Goal: Answer question/provide support: Share knowledge or assist other users

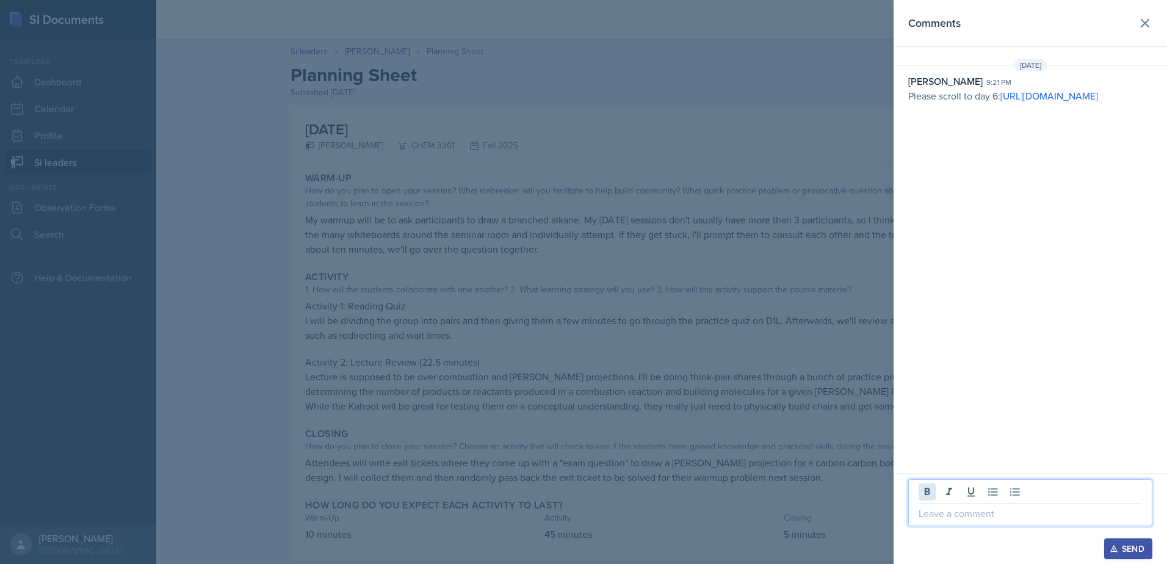
scroll to position [26, 0]
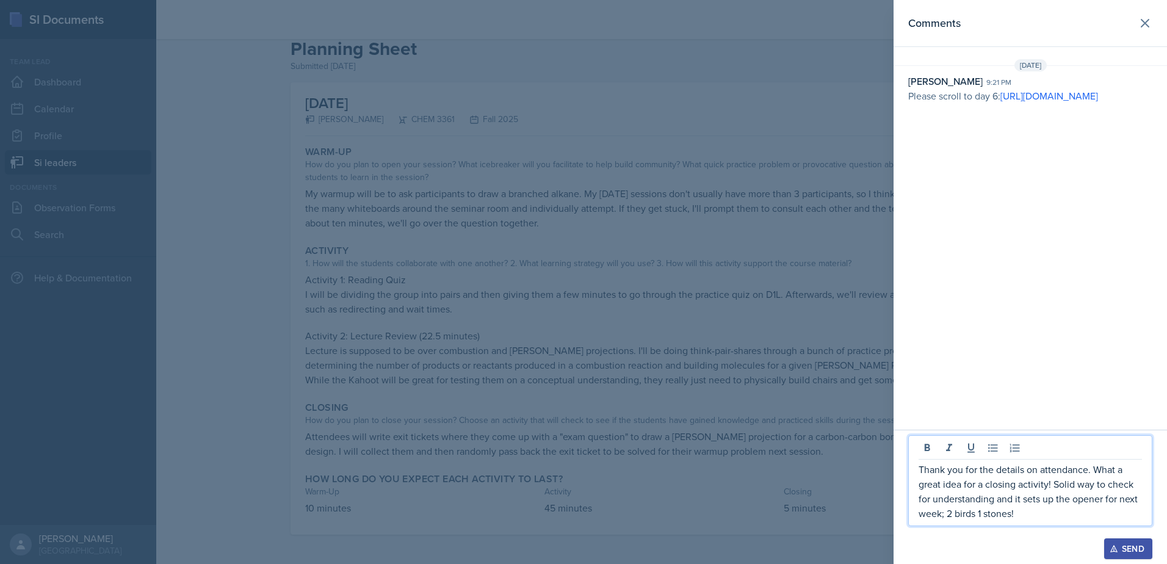
click at [1095, 470] on p "Thank you for the details on attendance. What a great idea for a closing activi…" at bounding box center [1030, 491] width 223 height 59
drag, startPoint x: 1122, startPoint y: 515, endPoint x: 928, endPoint y: 473, distance: 198.8
click at [934, 482] on div "Thank you for the details on attendance. It helps me visualize the session. Wha…" at bounding box center [1031, 480] width 244 height 91
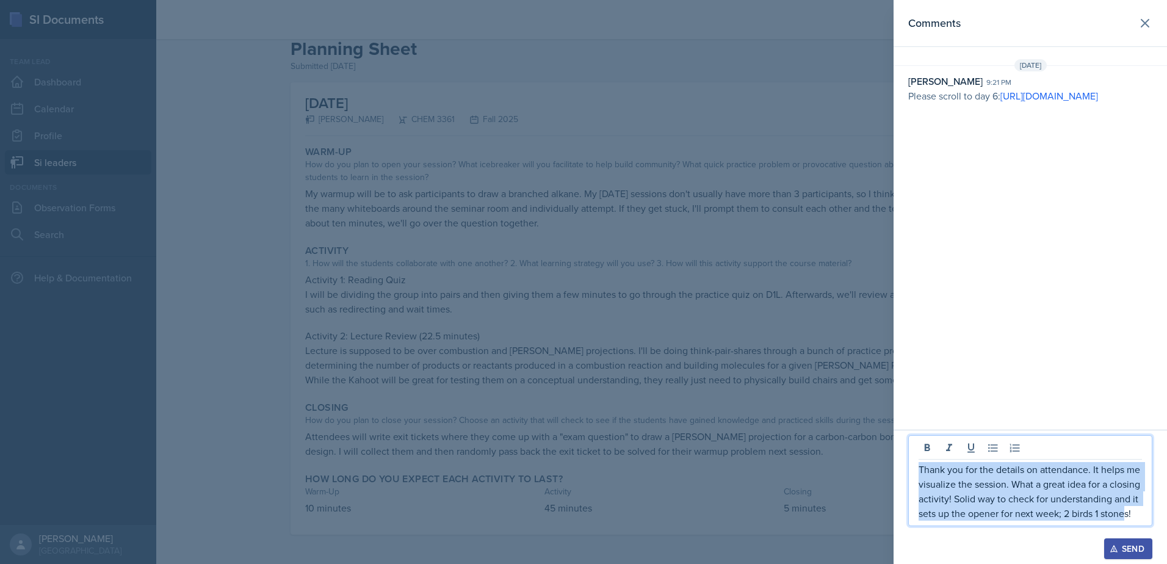
drag, startPoint x: 921, startPoint y: 468, endPoint x: 1130, endPoint y: 512, distance: 213.4
click at [1130, 512] on p "Thank you for the details on attendance. It helps me visualize the session. Wha…" at bounding box center [1030, 491] width 223 height 59
click at [1130, 510] on p "Thank you for the details on attendance. It helps me visualize the session. Wha…" at bounding box center [1030, 491] width 223 height 59
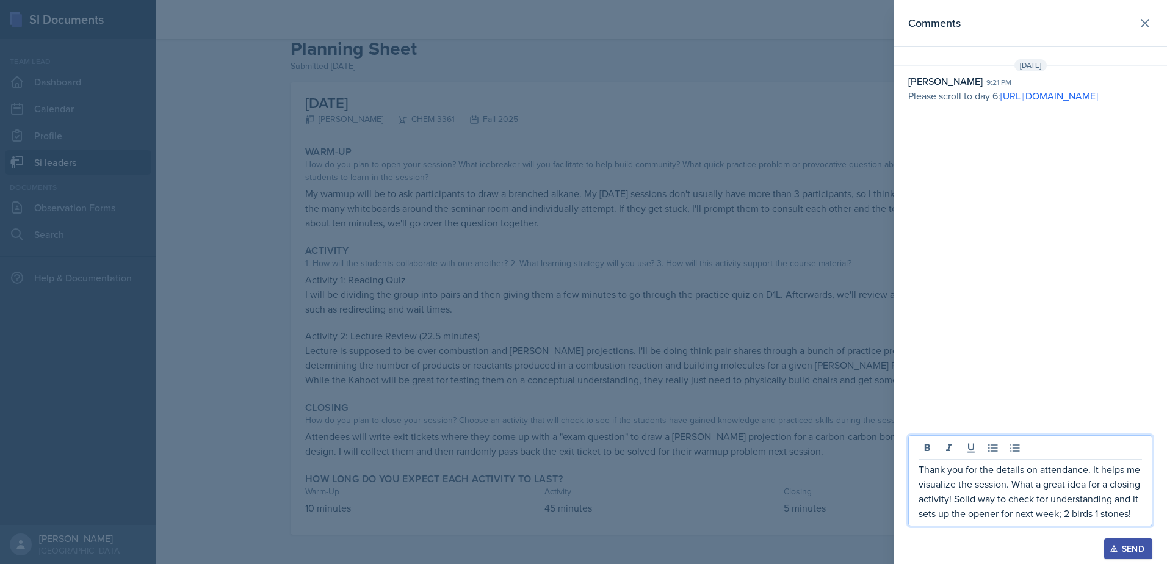
click at [929, 485] on p "Thank you for the details on attendance. It helps me visualize the session. Wha…" at bounding box center [1030, 491] width 223 height 59
click at [989, 487] on p "Thank you for the details on attendance. It helps me visualize the session. Wha…" at bounding box center [1030, 491] width 223 height 59
click at [1010, 484] on p "Thank you for the details on attendance. It helps me visualize the session. Wha…" at bounding box center [1030, 491] width 223 height 59
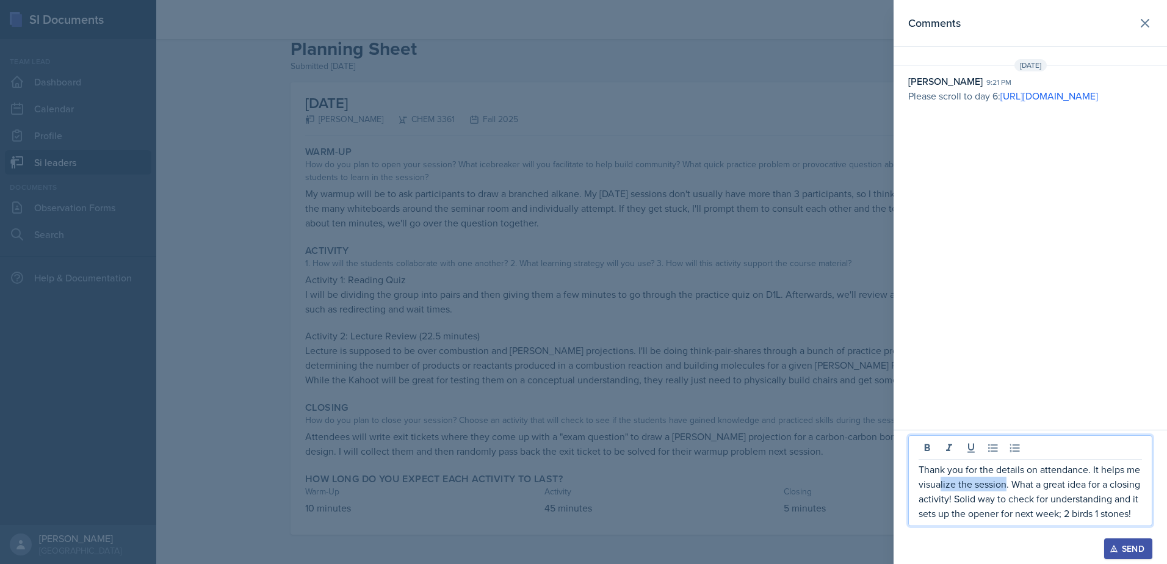
drag, startPoint x: 1006, startPoint y: 485, endPoint x: 942, endPoint y: 486, distance: 64.7
click at [942, 486] on p "Thank you for the details on attendance. It helps me visualize the session. Wha…" at bounding box center [1030, 491] width 223 height 59
click at [962, 484] on p "Thank you for the details on attendance. It helps me visualize the session. Wha…" at bounding box center [1030, 491] width 223 height 59
click at [1007, 484] on p "Thank you for the details on attendance. It helps me visualize the session. Wha…" at bounding box center [1030, 491] width 223 height 59
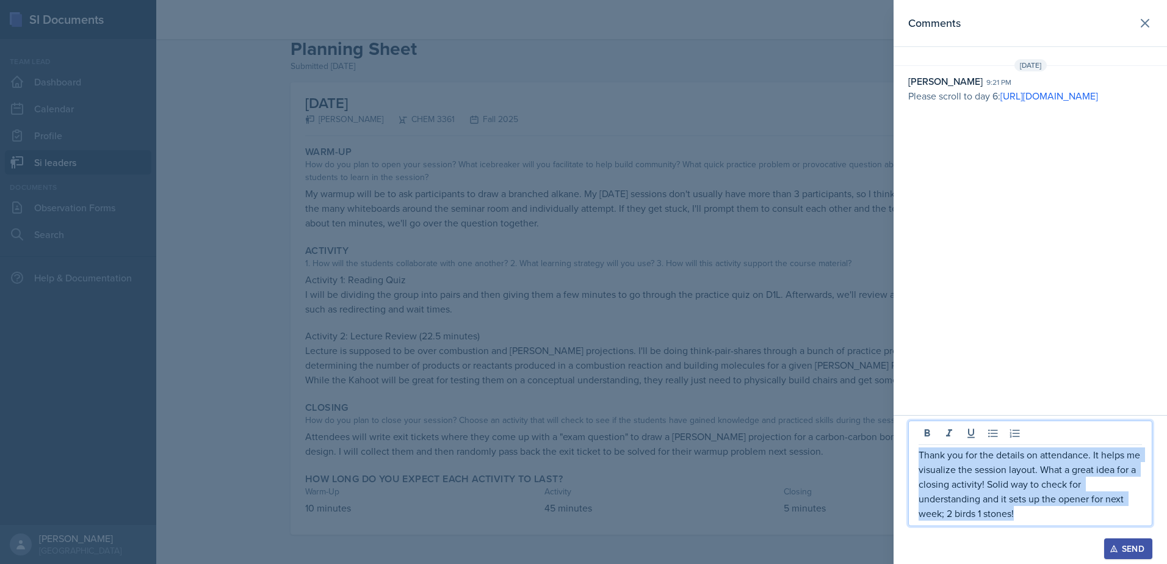
drag, startPoint x: 1035, startPoint y: 514, endPoint x: 910, endPoint y: 446, distance: 141.8
click at [910, 446] on div "Thank you for the details on attendance. It helps me visualize the session layo…" at bounding box center [1031, 474] width 244 height 106
copy p "Thank you for the details on attendance. It helps me visualize the session layo…"
click at [1132, 551] on div "Send" at bounding box center [1129, 549] width 32 height 10
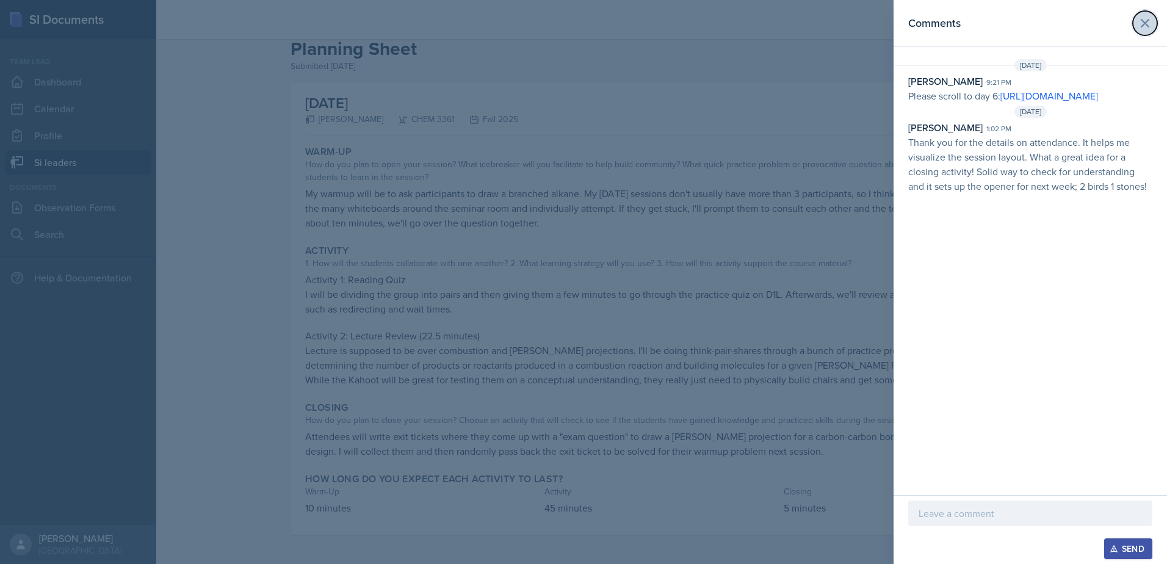
click at [1143, 17] on icon at bounding box center [1145, 23] width 15 height 15
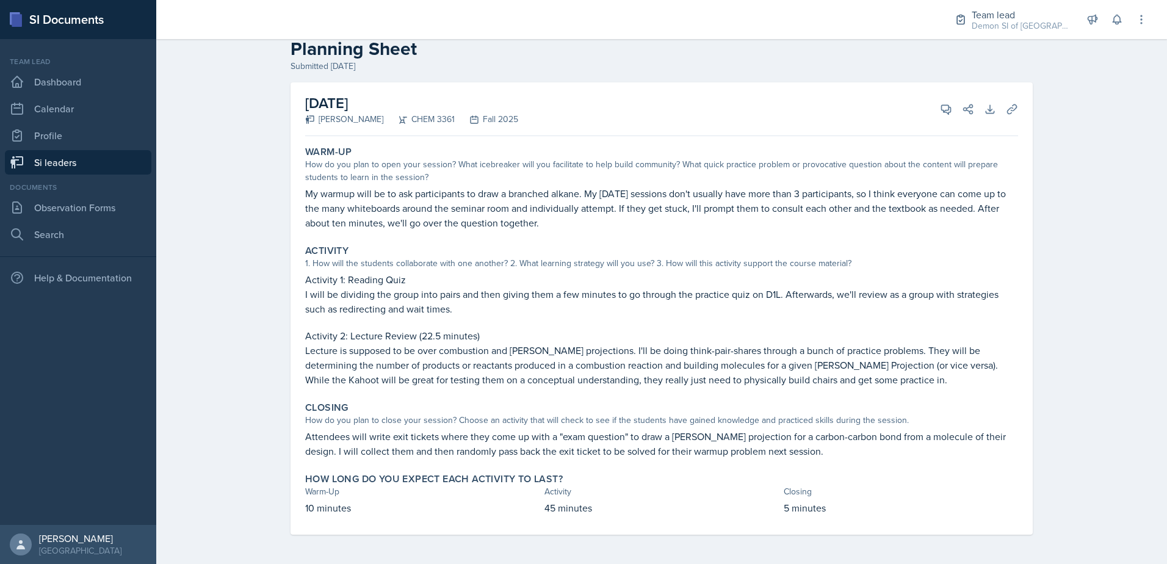
click at [252, 368] on div "Si leaders [PERSON_NAME] Planning Sheet Planning Sheet Submitted [DATE] [DATE] …" at bounding box center [661, 285] width 1011 height 557
click at [134, 175] on nav "Team lead Dashboard Calendar Profile Si leaders Documents Observation Forms Sea…" at bounding box center [78, 282] width 156 height 486
click at [131, 165] on link "Si leaders" at bounding box center [78, 162] width 147 height 24
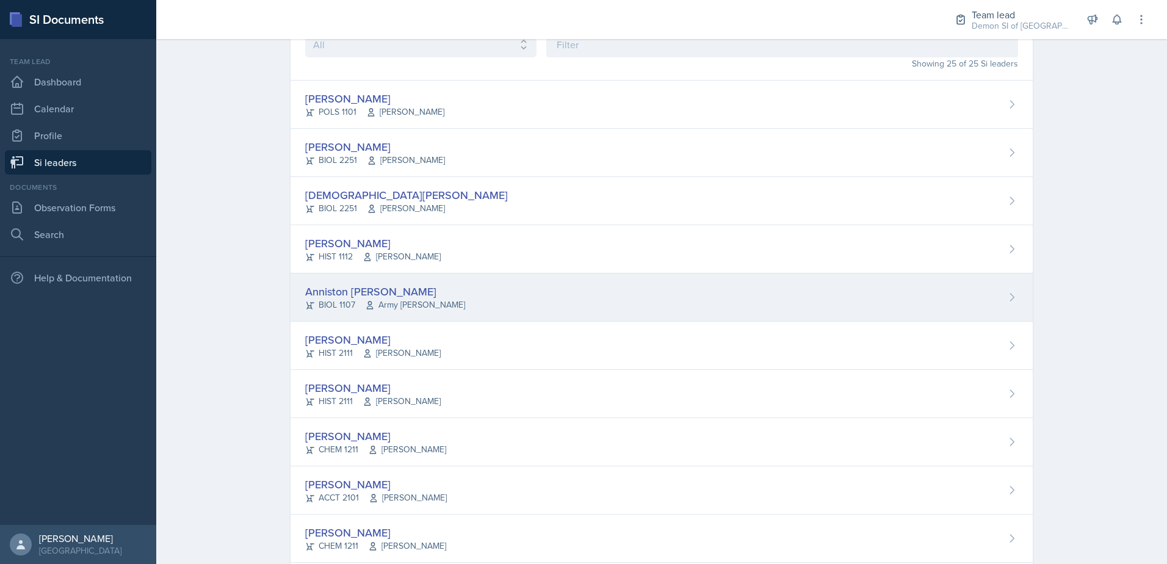
scroll to position [148, 0]
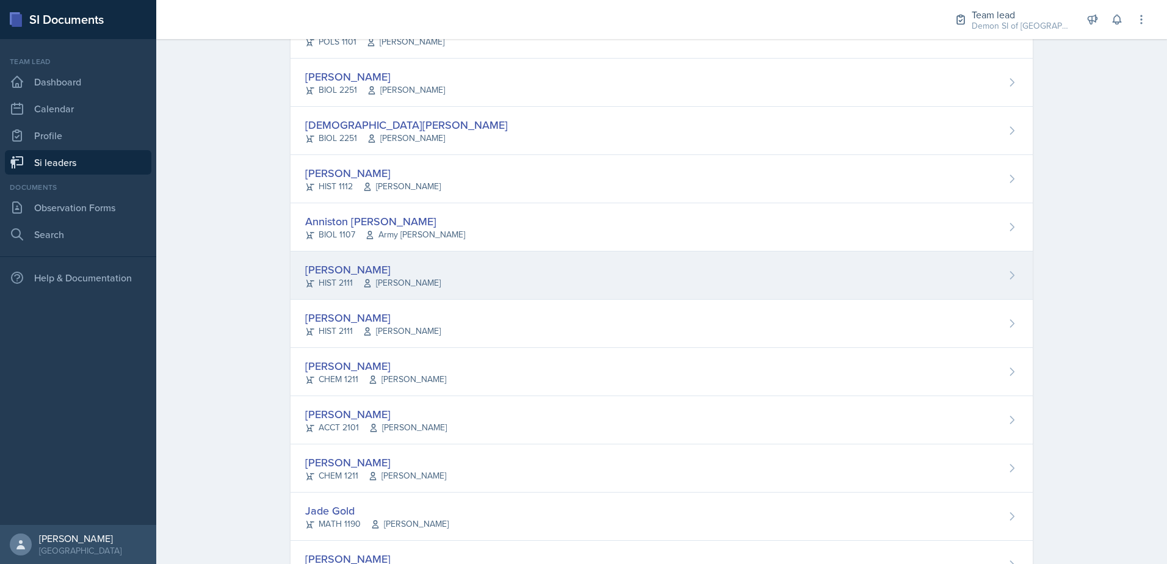
click at [330, 269] on div "[PERSON_NAME]" at bounding box center [373, 269] width 136 height 16
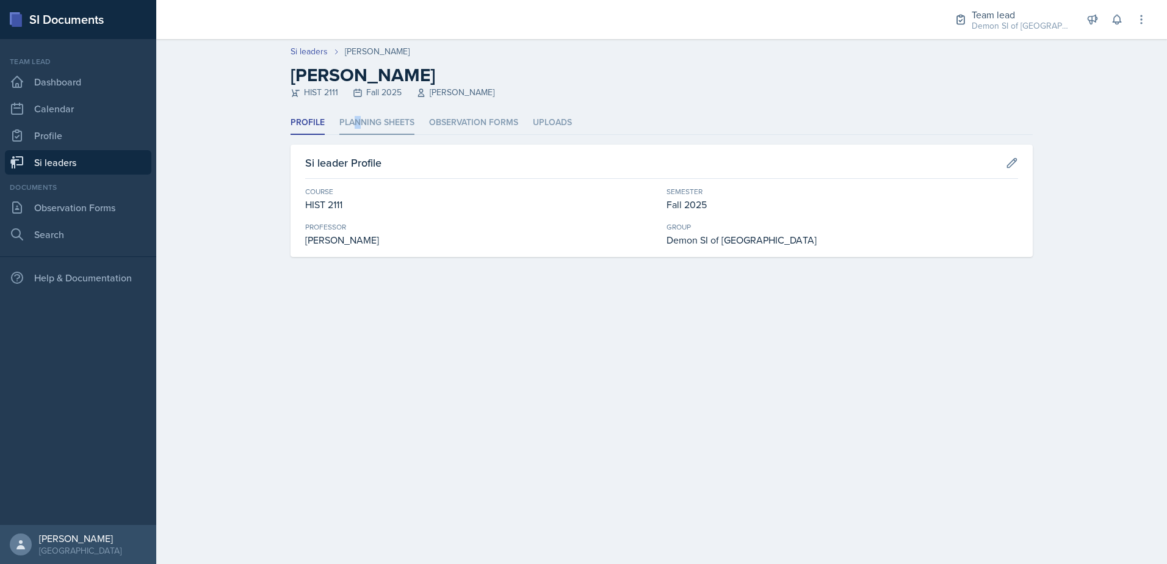
click at [357, 121] on li "Planning Sheets" at bounding box center [376, 123] width 75 height 24
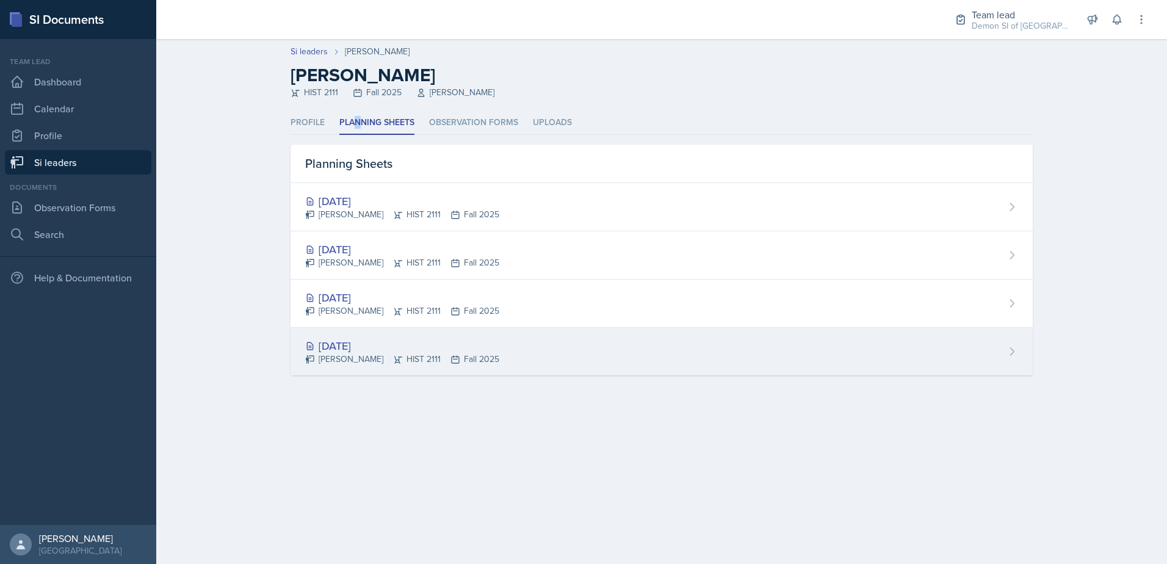
click at [360, 350] on div "[DATE]" at bounding box center [402, 346] width 194 height 16
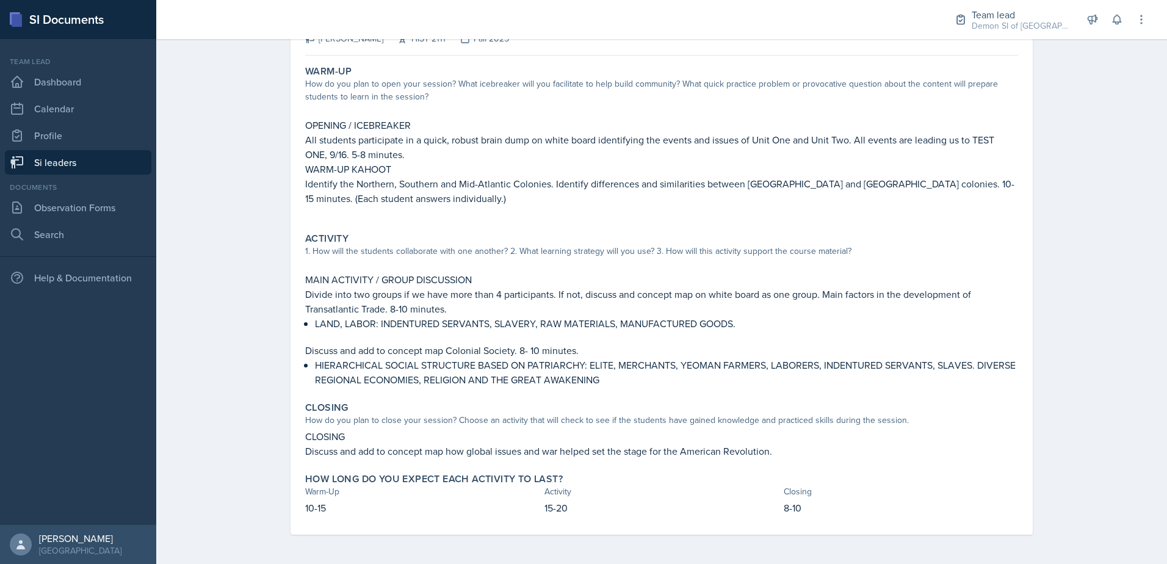
scroll to position [46, 0]
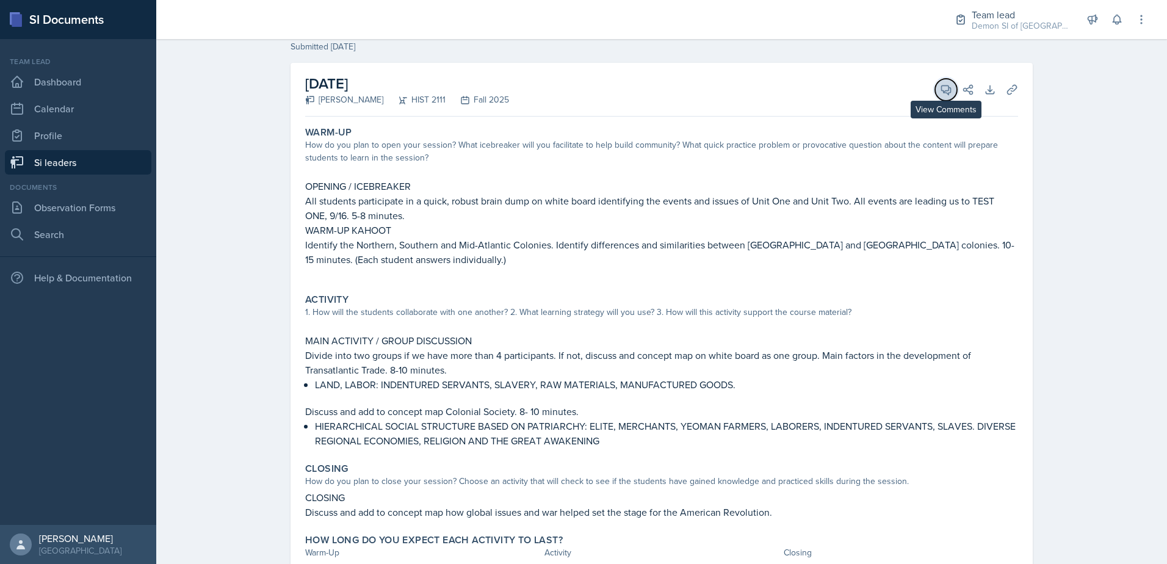
click at [935, 92] on button "View Comments" at bounding box center [946, 90] width 22 height 22
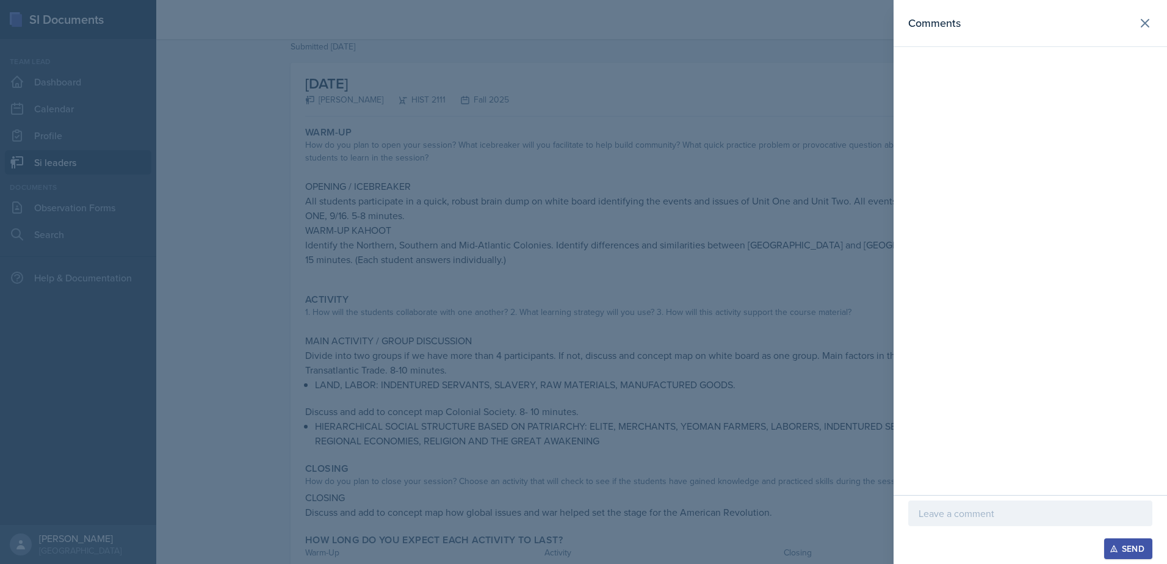
click at [422, 271] on div at bounding box center [583, 282] width 1167 height 564
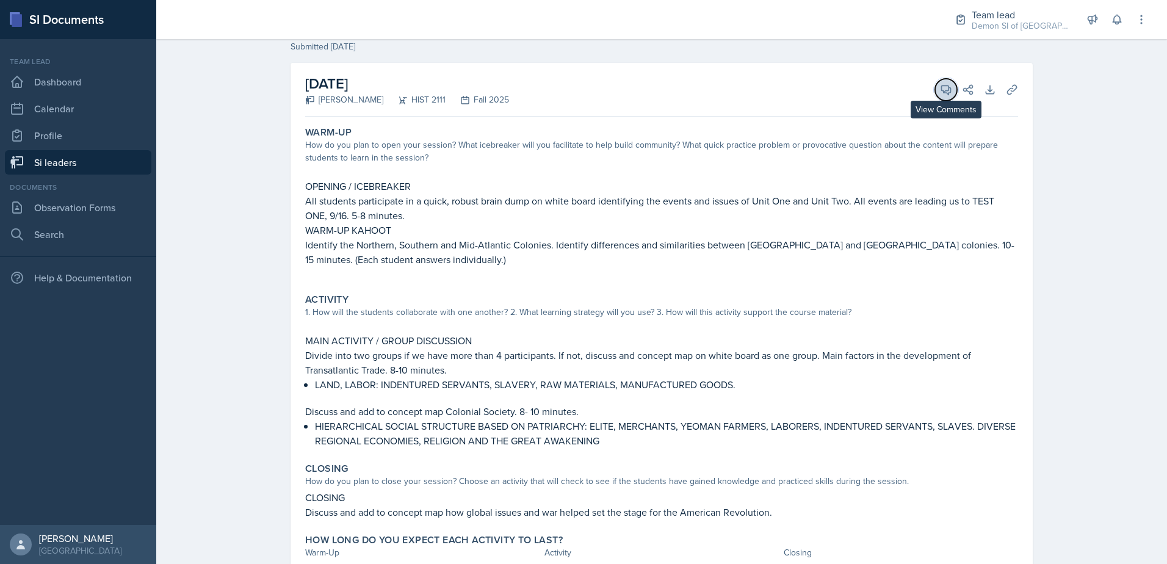
click at [943, 91] on icon at bounding box center [946, 89] width 9 height 9
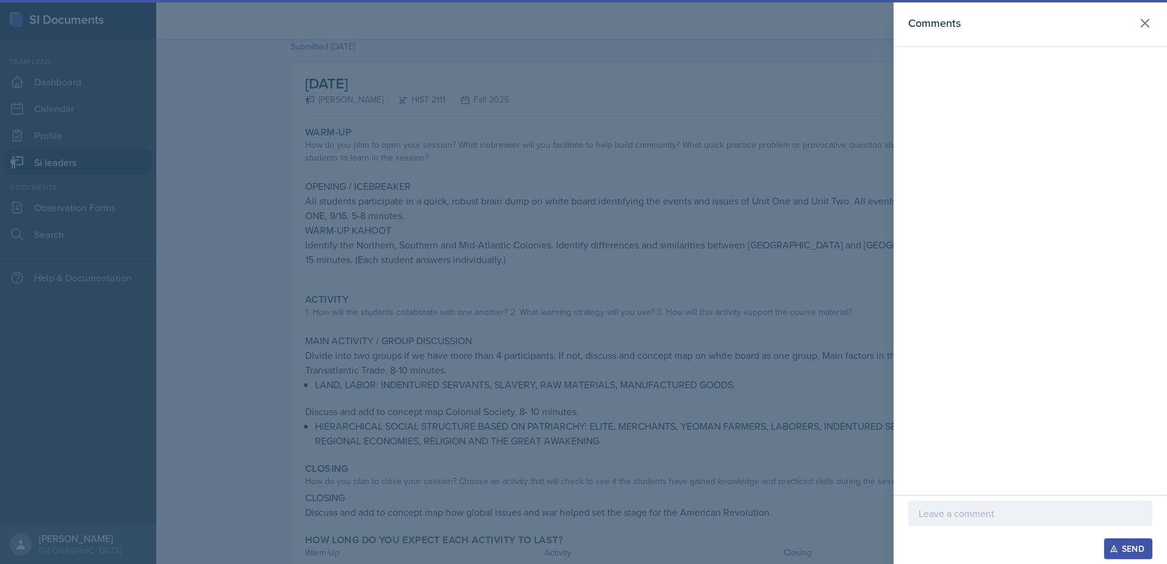
click at [948, 513] on p at bounding box center [1030, 513] width 223 height 15
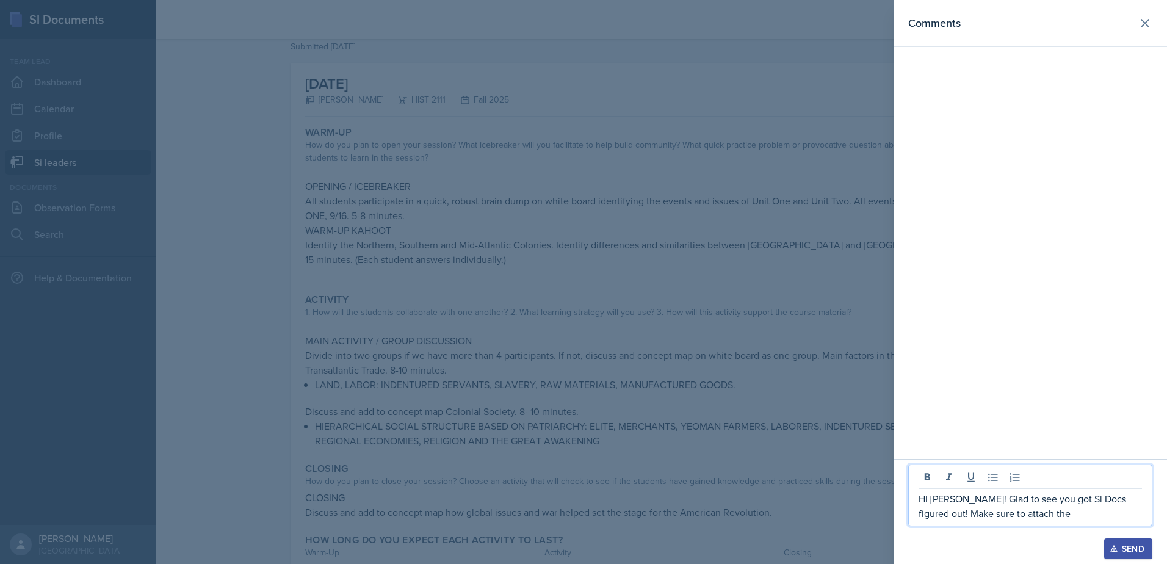
click at [1039, 518] on p "Hi [PERSON_NAME]! Glad to see you got Si Docs figured out! Make sure to attach …" at bounding box center [1030, 506] width 223 height 29
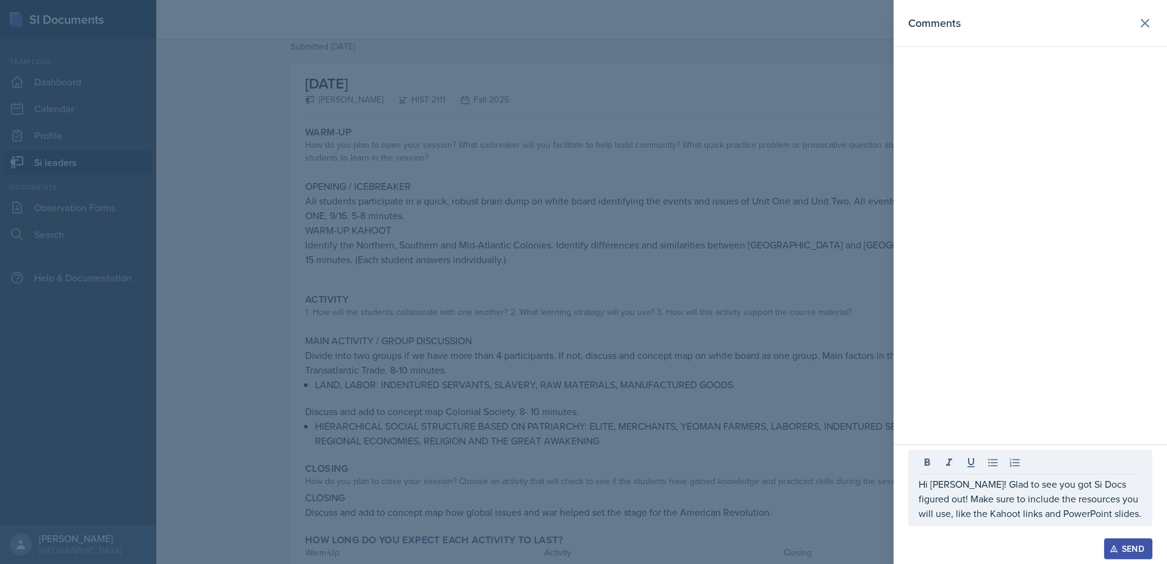
click at [539, 346] on div at bounding box center [583, 282] width 1167 height 564
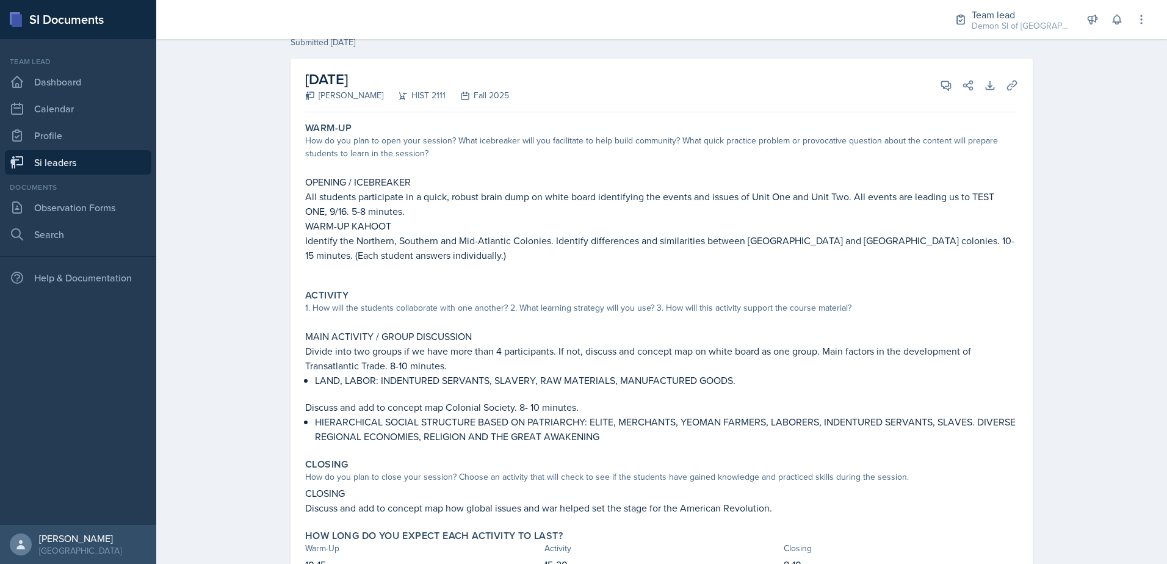
scroll to position [0, 0]
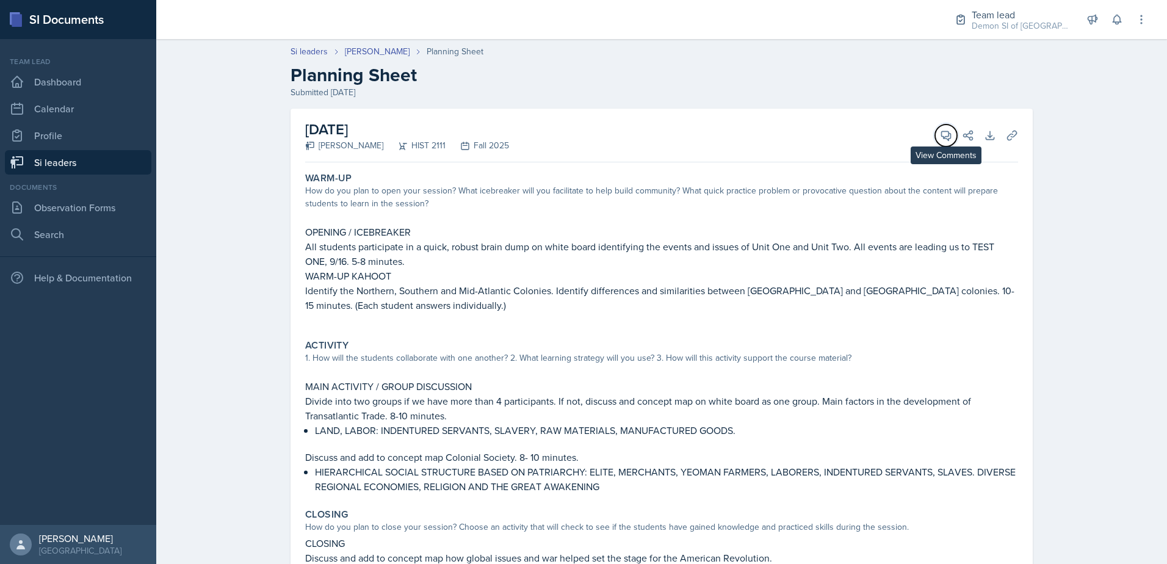
click at [940, 136] on icon at bounding box center [946, 135] width 12 height 12
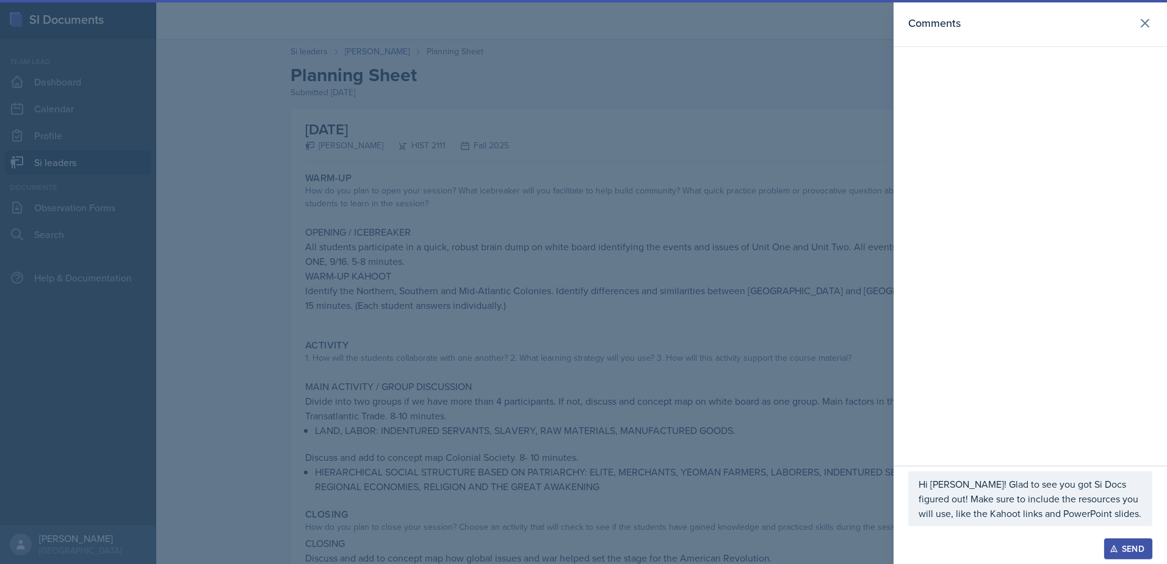
click at [1100, 511] on p "Hi [PERSON_NAME]! Glad to see you got Si Docs figured out! Make sure to include…" at bounding box center [1030, 499] width 223 height 44
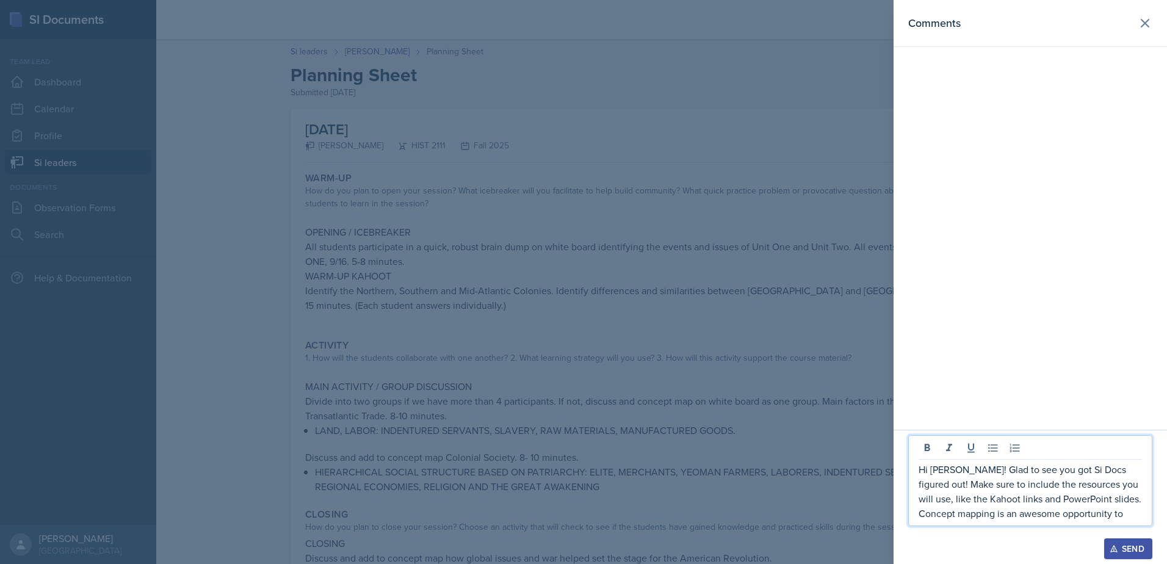
click at [1113, 515] on p "Hi [PERSON_NAME]! Glad to see you got Si Docs figured out! Make sure to include…" at bounding box center [1030, 491] width 223 height 59
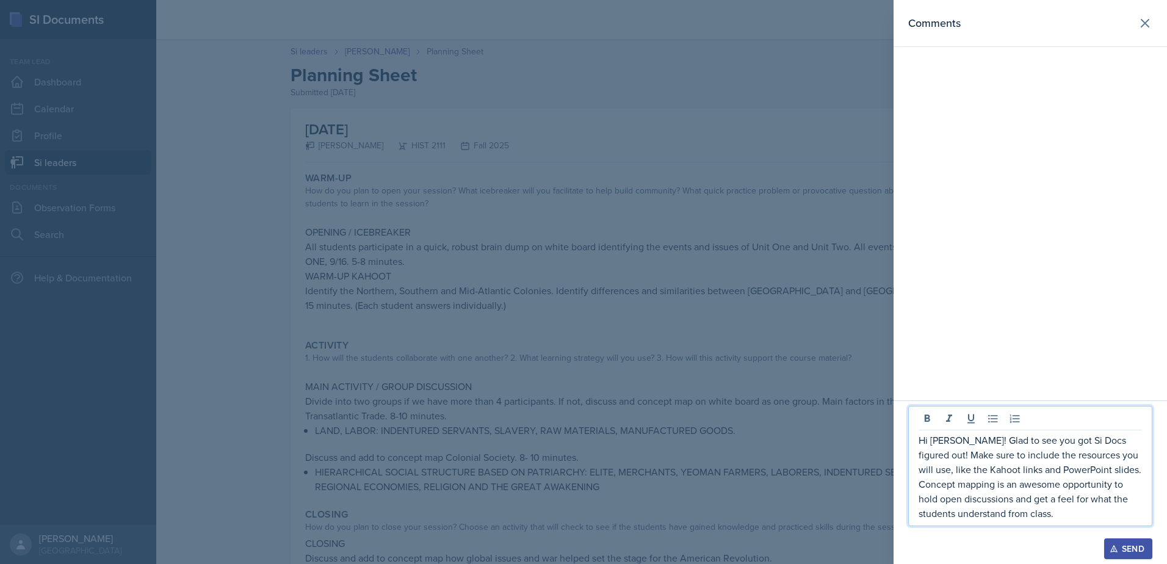
click at [700, 486] on div at bounding box center [583, 282] width 1167 height 564
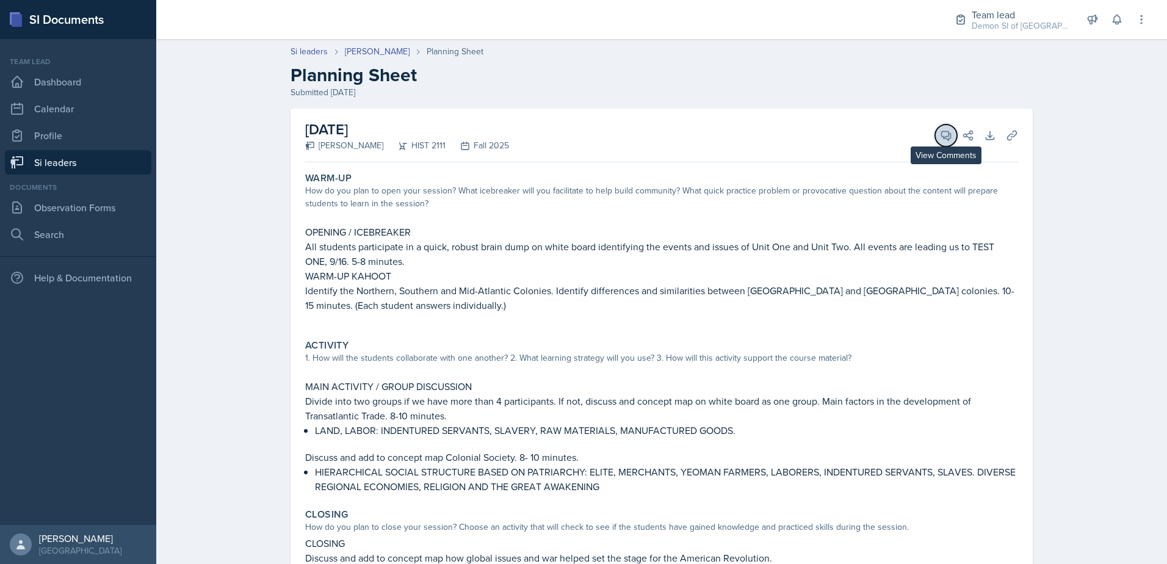
click at [940, 134] on icon at bounding box center [946, 135] width 12 height 12
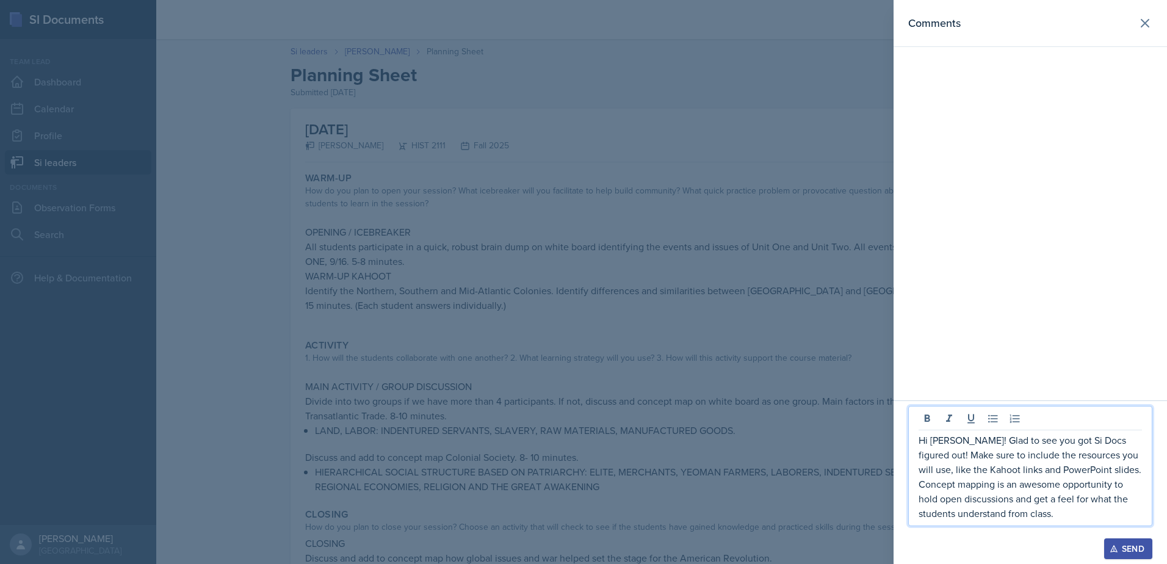
click at [1038, 518] on p "Hi [PERSON_NAME]! Glad to see you got Si Docs figured out! Make sure to include…" at bounding box center [1030, 477] width 223 height 88
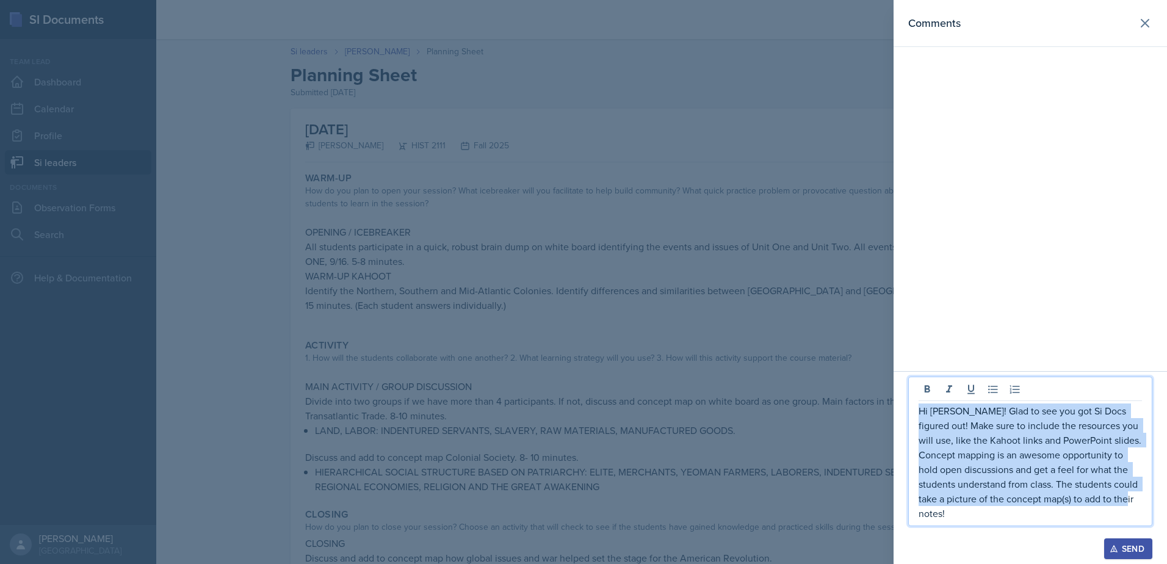
drag, startPoint x: 1099, startPoint y: 512, endPoint x: 893, endPoint y: 423, distance: 225.1
click at [893, 423] on div "Comments Hi [PERSON_NAME]! Glad to see you got Si Docs figured out! Make sure t…" at bounding box center [583, 282] width 1167 height 564
copy p "Hi [PERSON_NAME]! Glad to see you got Si Docs figured out! Make sure to include…"
click at [1122, 557] on button "Send" at bounding box center [1129, 549] width 48 height 21
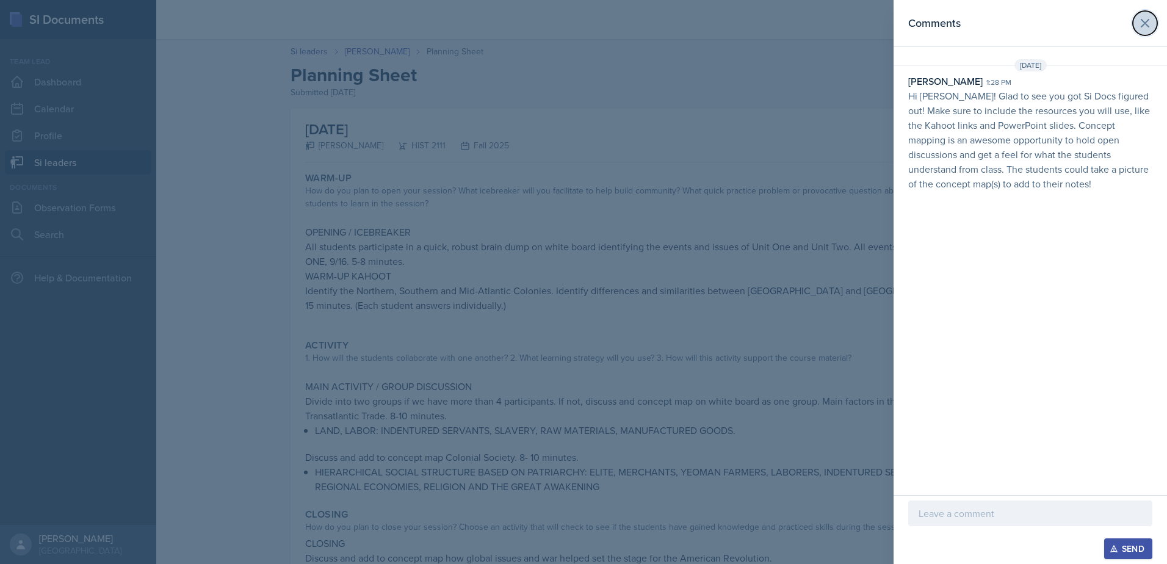
click at [1140, 22] on icon at bounding box center [1145, 23] width 15 height 15
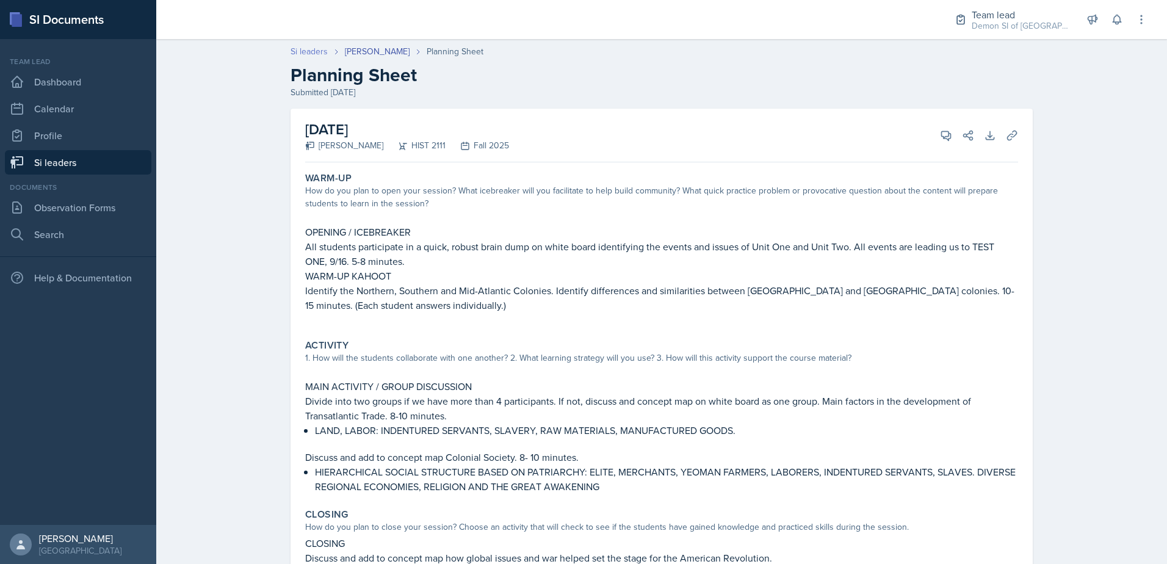
click at [320, 48] on link "Si leaders" at bounding box center [309, 51] width 37 height 13
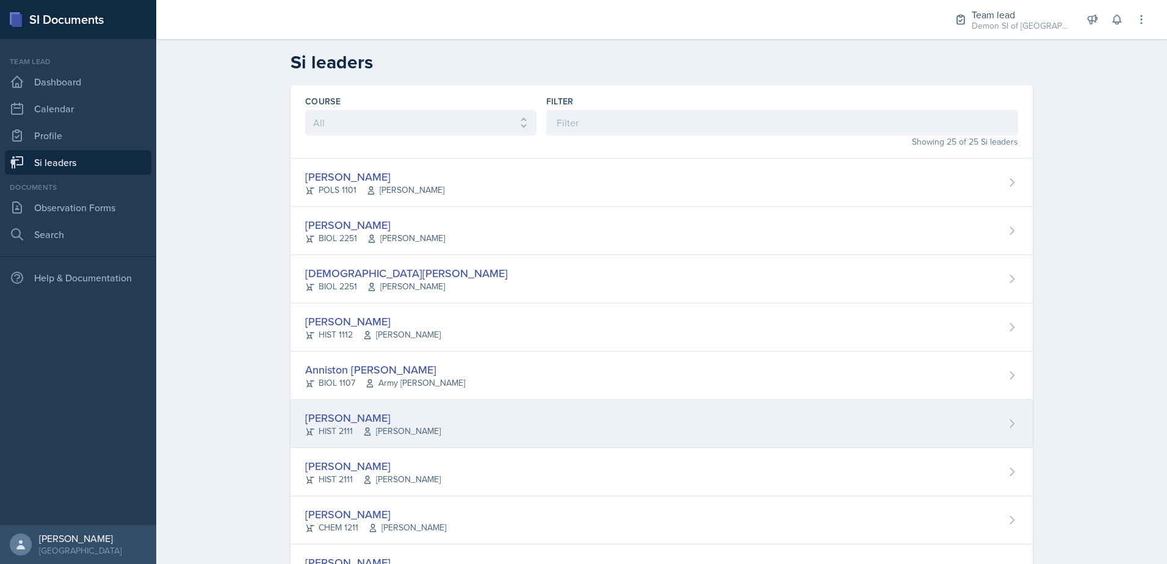
click at [335, 415] on div "[PERSON_NAME]" at bounding box center [373, 418] width 136 height 16
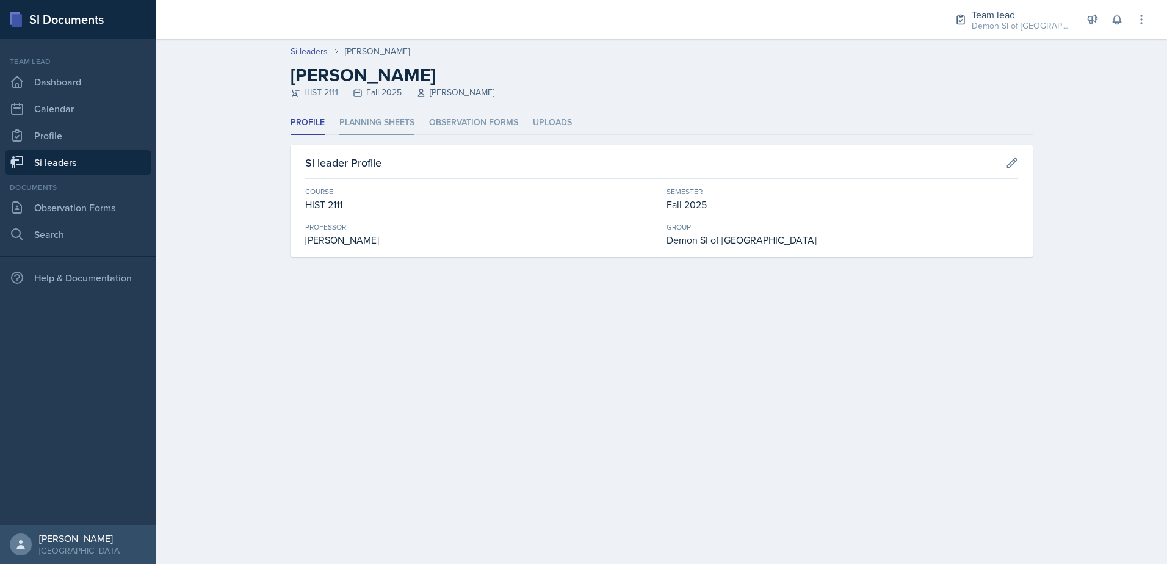
click at [372, 130] on li "Planning Sheets" at bounding box center [376, 123] width 75 height 24
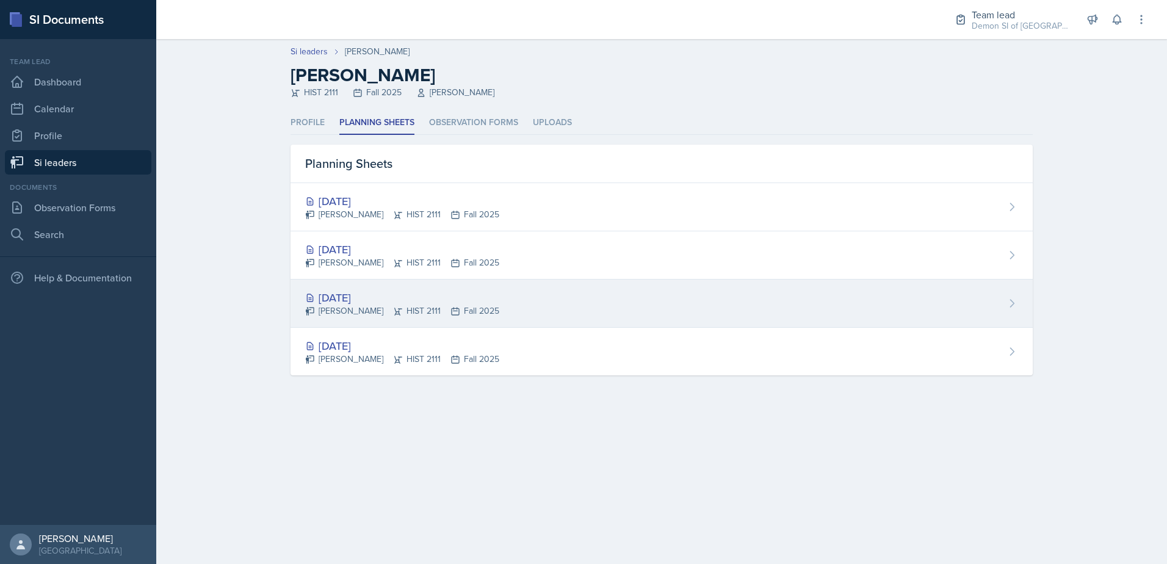
click at [333, 299] on div "[DATE]" at bounding box center [402, 297] width 194 height 16
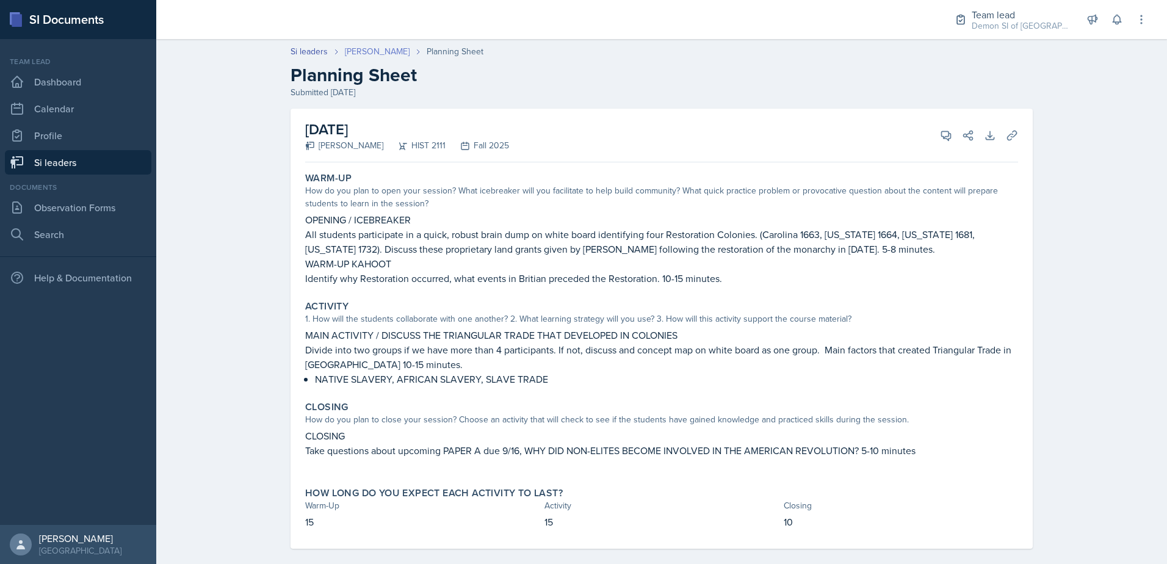
click at [346, 51] on link "[PERSON_NAME]" at bounding box center [377, 51] width 65 height 13
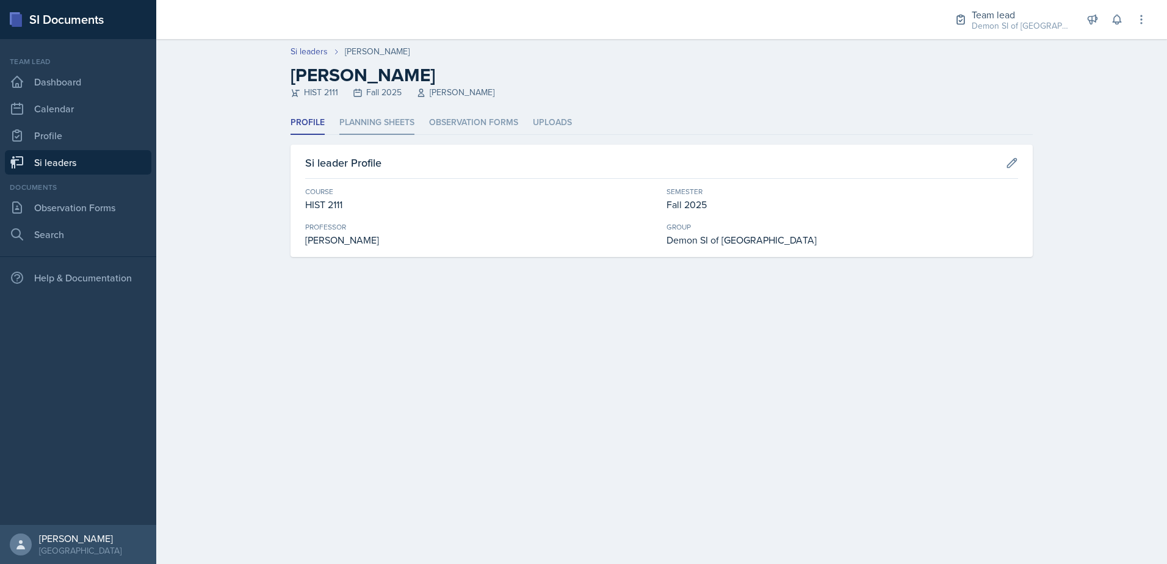
click at [366, 130] on li "Planning Sheets" at bounding box center [376, 123] width 75 height 24
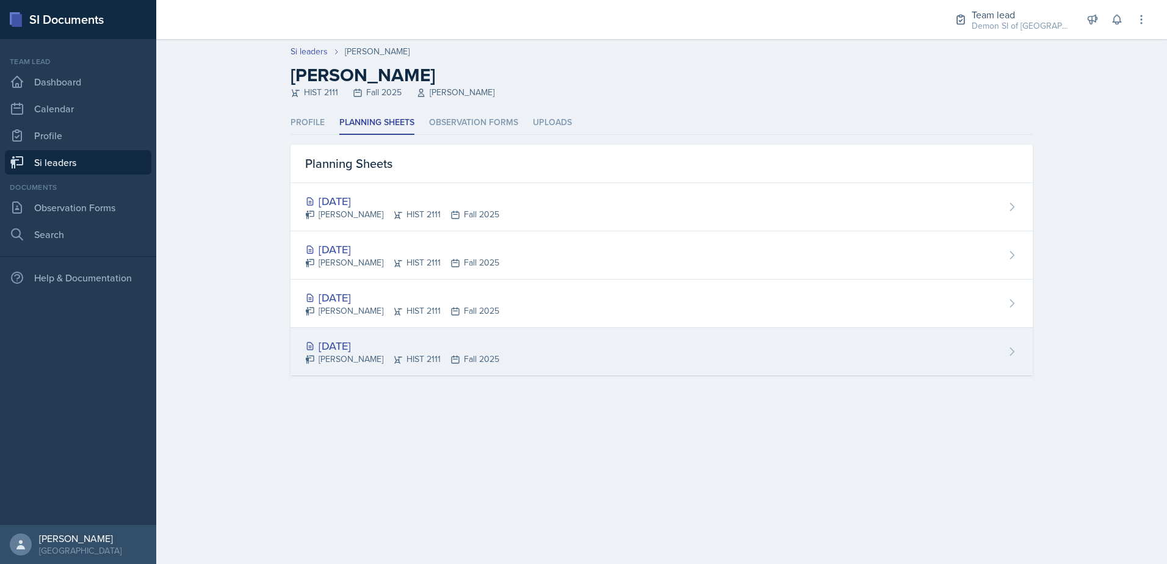
click at [364, 342] on div "[DATE]" at bounding box center [402, 346] width 194 height 16
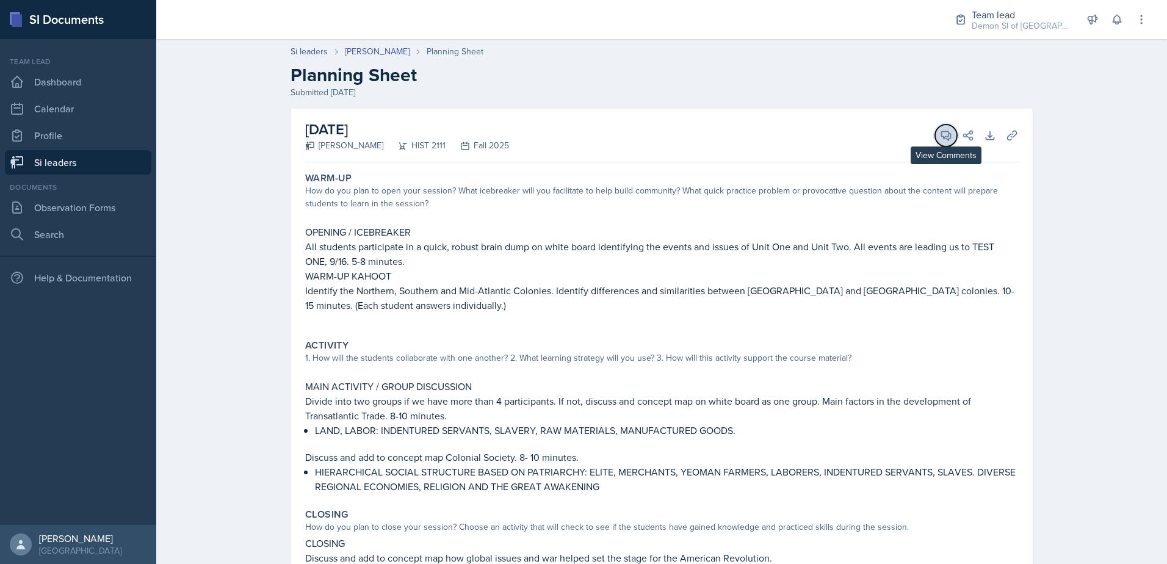
click at [949, 133] on span at bounding box center [951, 131] width 6 height 6
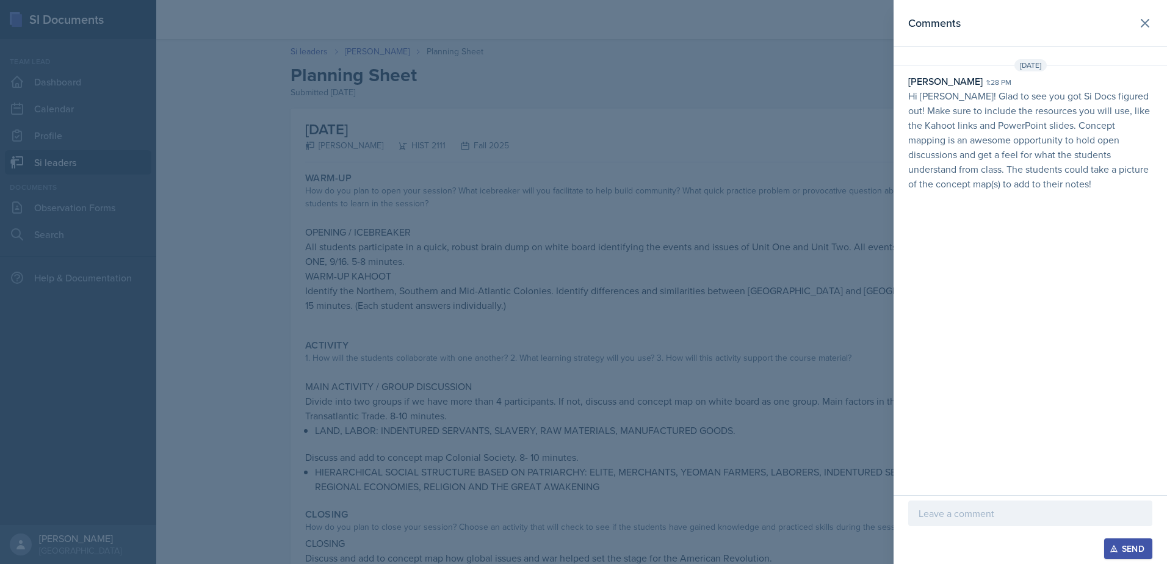
click at [765, 145] on div at bounding box center [583, 282] width 1167 height 564
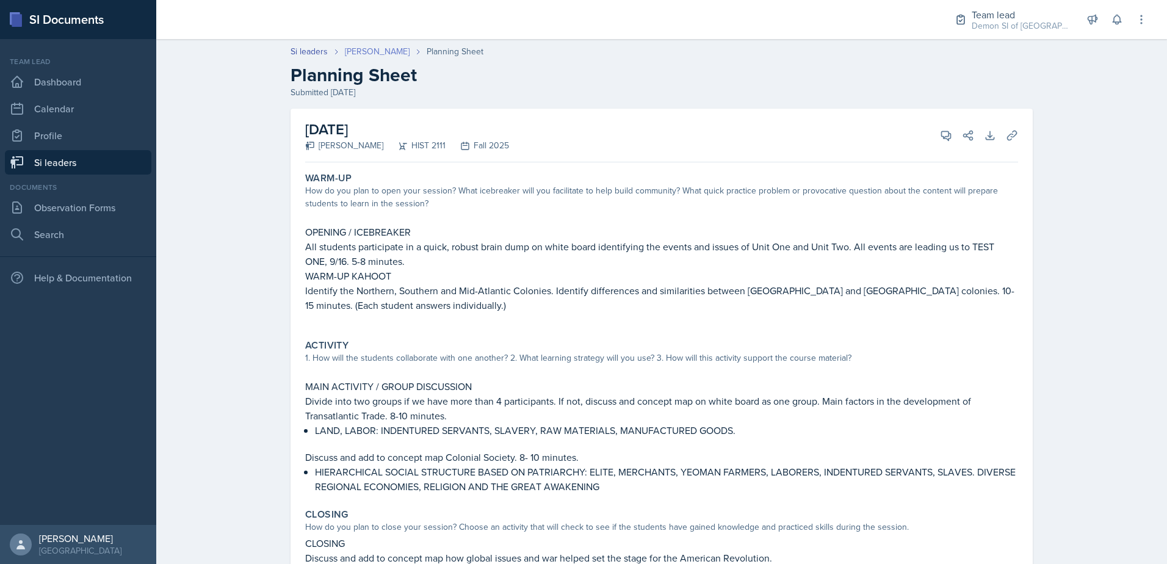
click at [367, 54] on link "[PERSON_NAME]" at bounding box center [377, 51] width 65 height 13
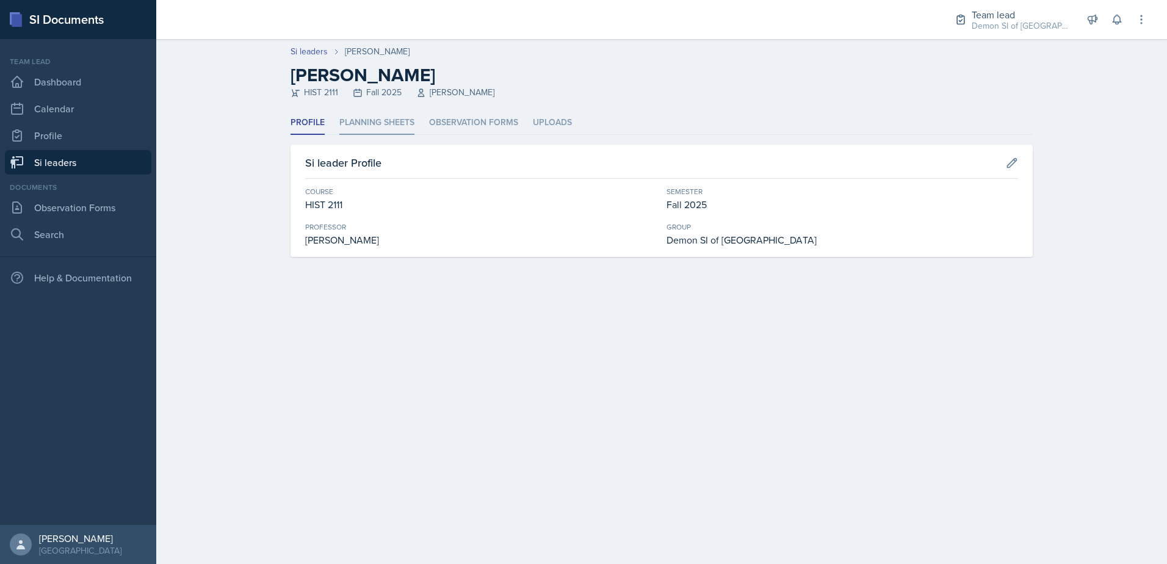
click at [369, 120] on li "Planning Sheets" at bounding box center [376, 123] width 75 height 24
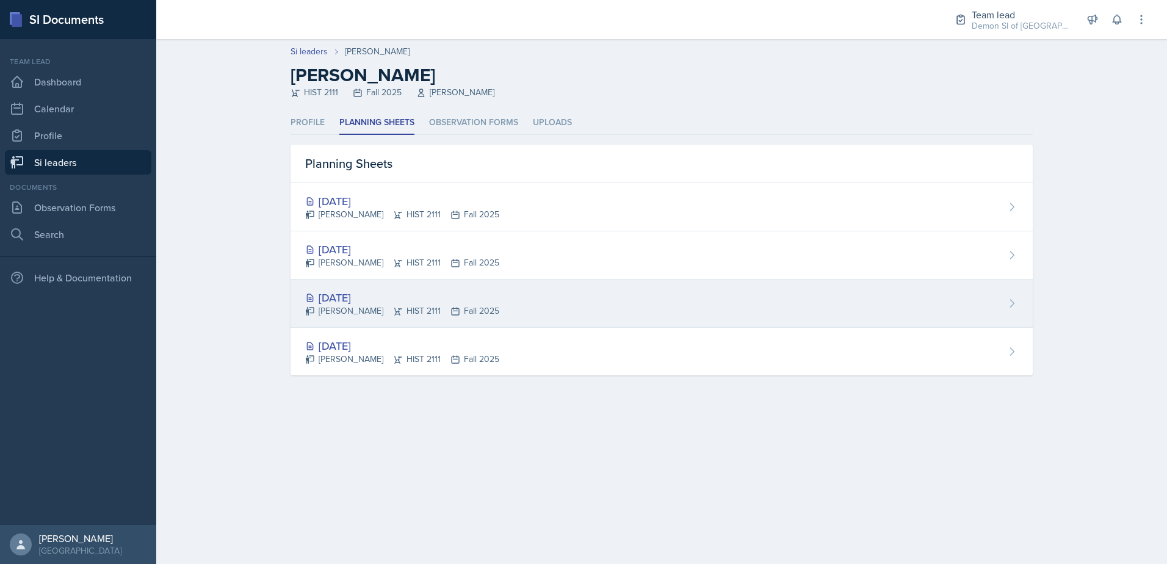
click at [365, 289] on div "[DATE]" at bounding box center [402, 297] width 194 height 16
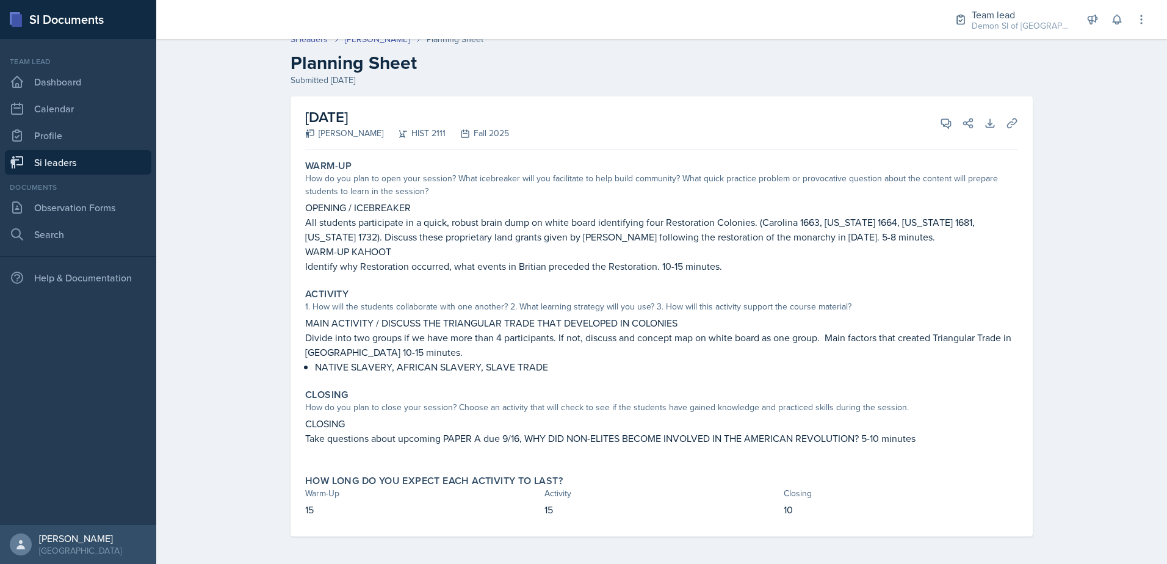
scroll to position [14, 0]
click at [482, 66] on h2 "Planning Sheet" at bounding box center [662, 61] width 742 height 22
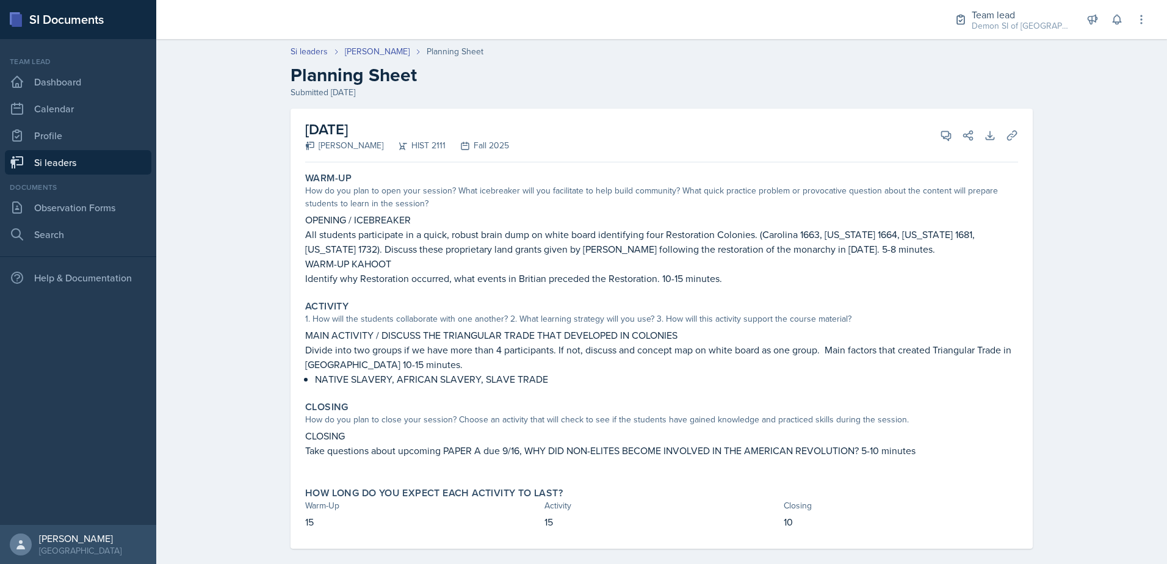
click at [904, 346] on p "Divide into two groups if we have more than 4 participants. If not, discuss and…" at bounding box center [661, 357] width 713 height 29
click at [936, 143] on button "View Comments" at bounding box center [946, 136] width 22 height 22
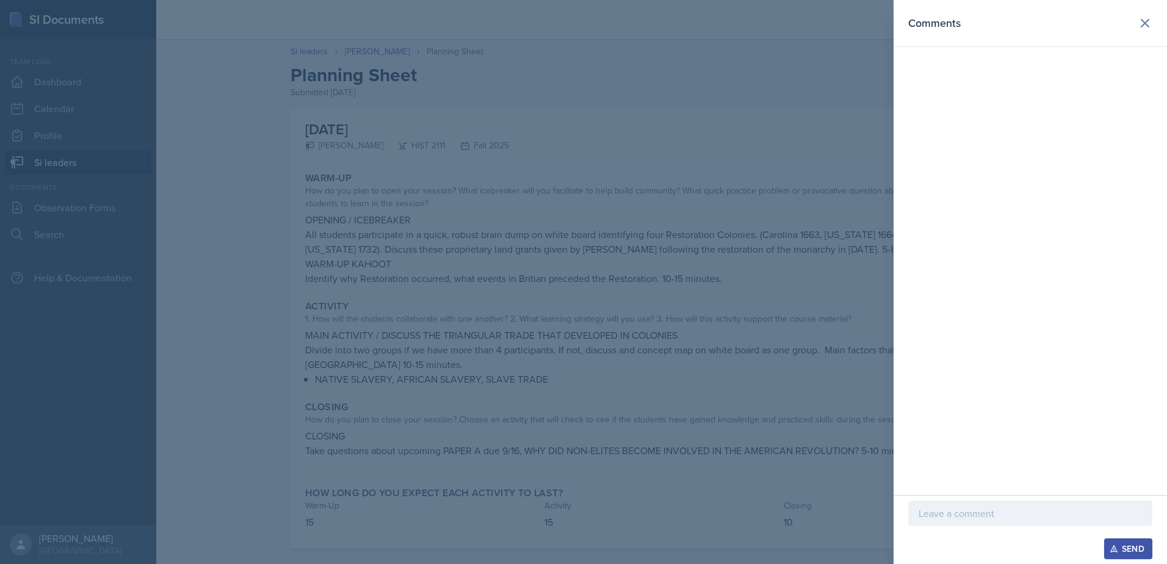
click at [1008, 518] on p at bounding box center [1030, 513] width 223 height 15
click at [1151, 19] on icon at bounding box center [1145, 23] width 15 height 15
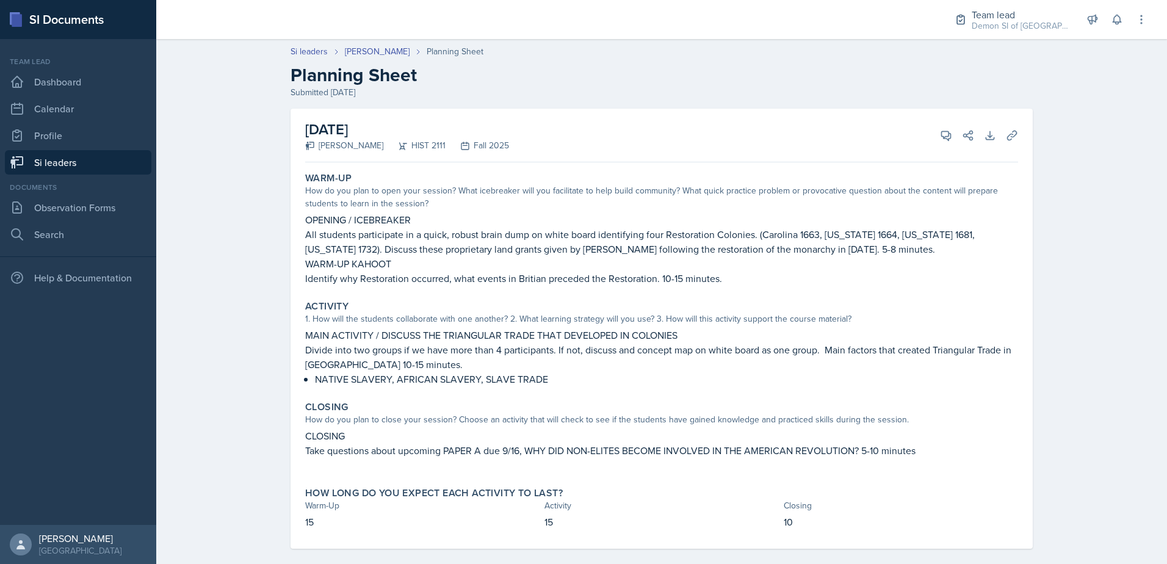
click at [941, 147] on div "[DATE] [PERSON_NAME] HIST 2111 Fall 2025 View Comments Comments Required Send S…" at bounding box center [661, 136] width 713 height 54
click at [940, 144] on button "View Comments" at bounding box center [946, 136] width 22 height 22
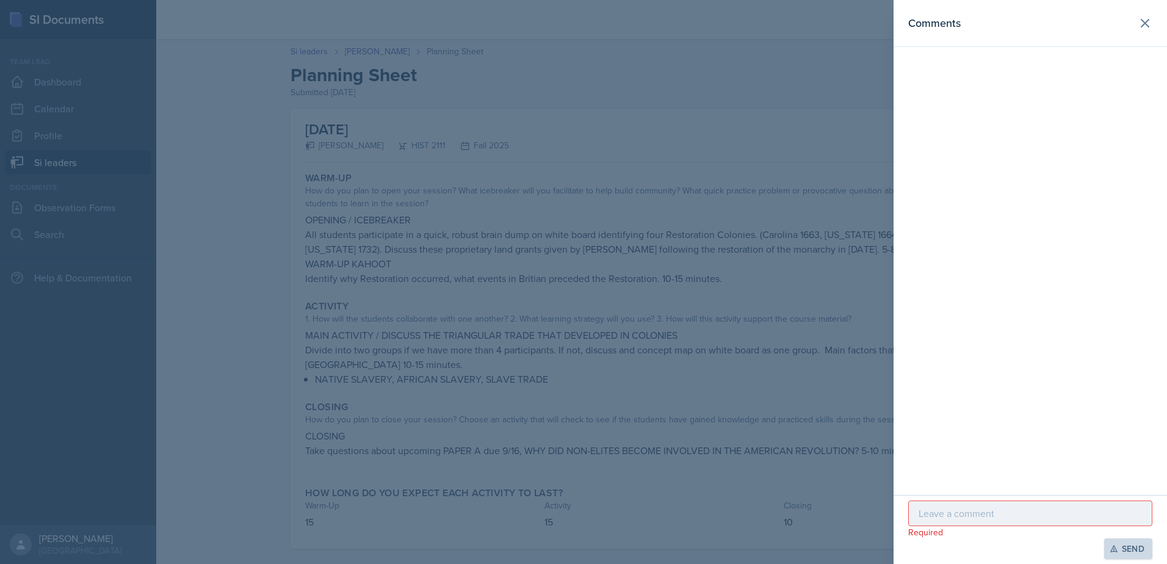
click at [922, 525] on div at bounding box center [1031, 514] width 244 height 26
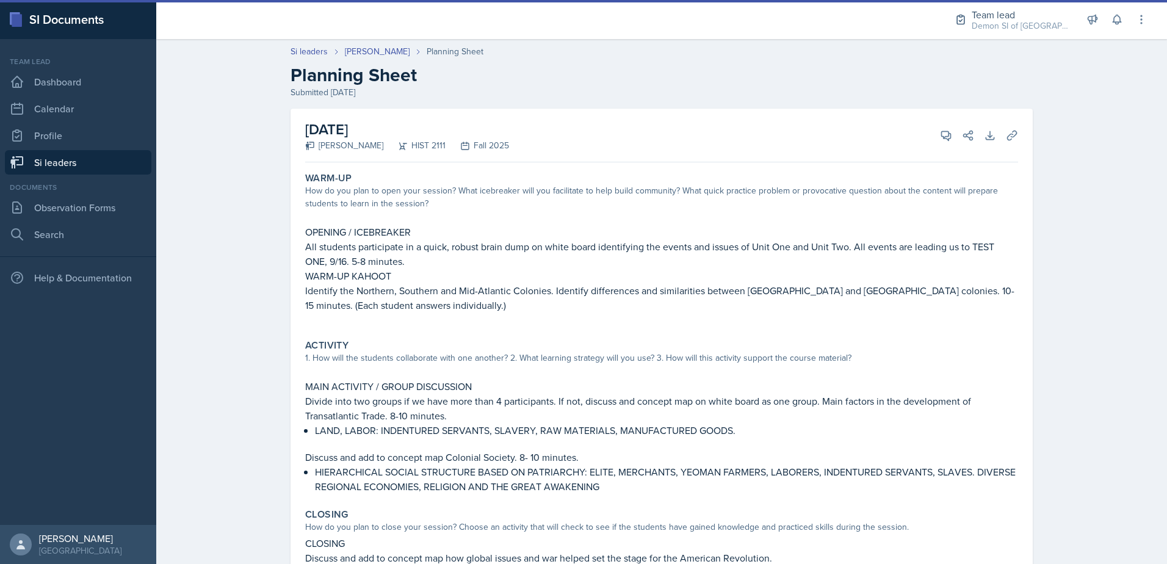
click at [68, 121] on div "Team lead Dashboard Calendar Profile Si leaders" at bounding box center [78, 115] width 147 height 118
click at [72, 137] on link "Profile" at bounding box center [78, 135] width 147 height 24
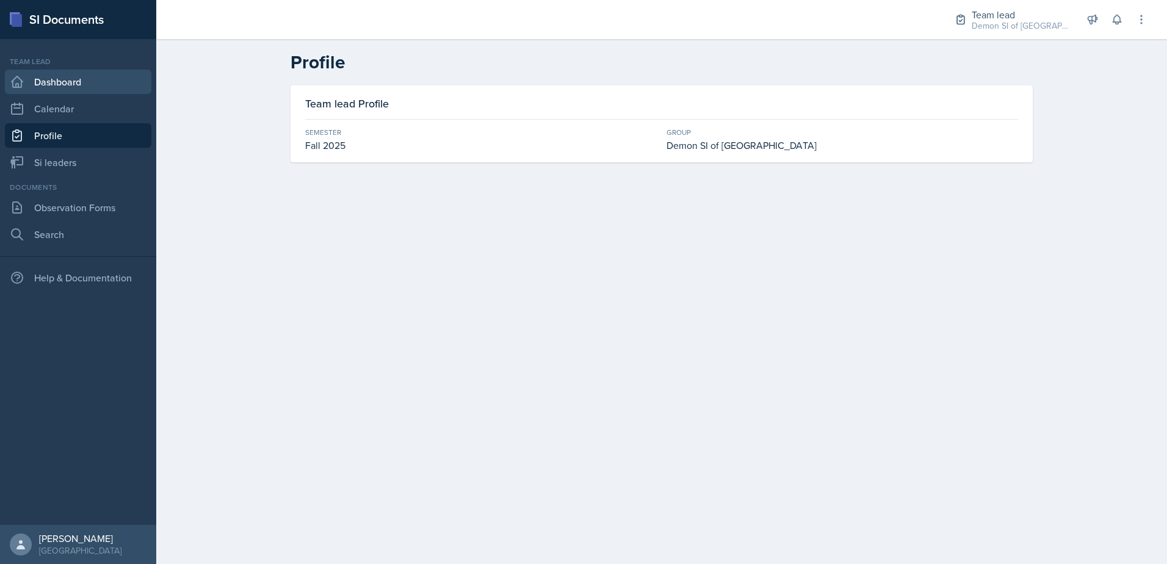
click at [68, 81] on link "Dashboard" at bounding box center [78, 82] width 147 height 24
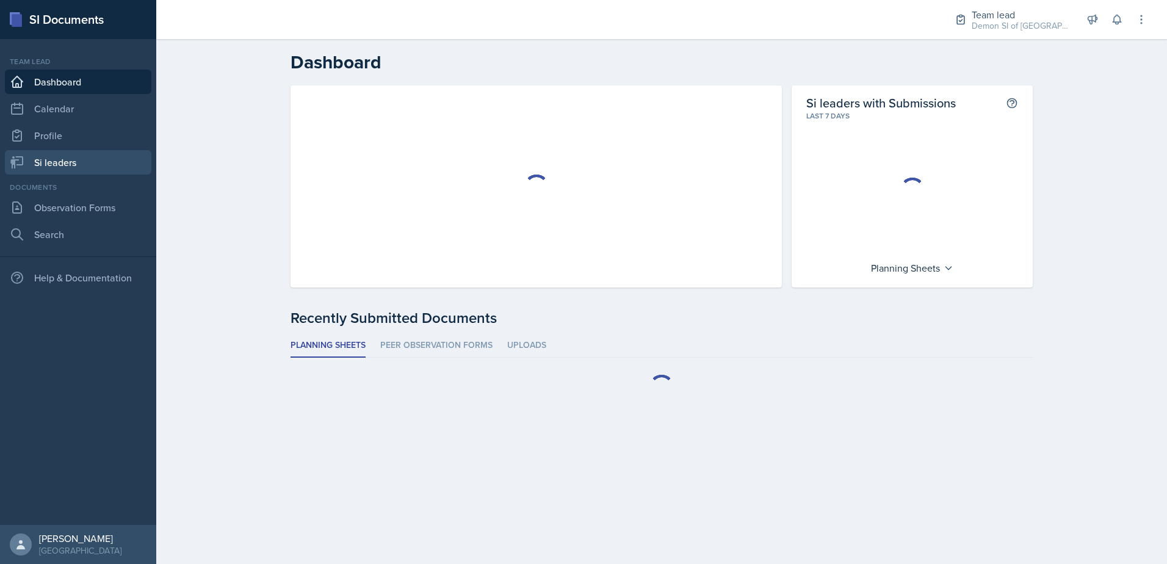
click at [77, 159] on link "Si leaders" at bounding box center [78, 162] width 147 height 24
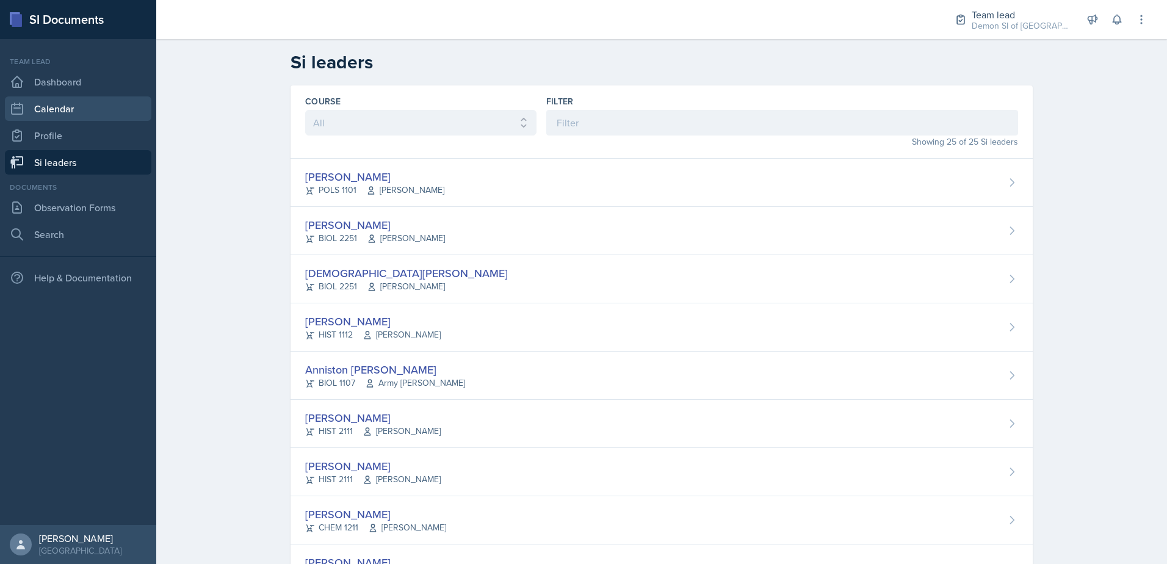
click at [90, 98] on link "Calendar" at bounding box center [78, 108] width 147 height 24
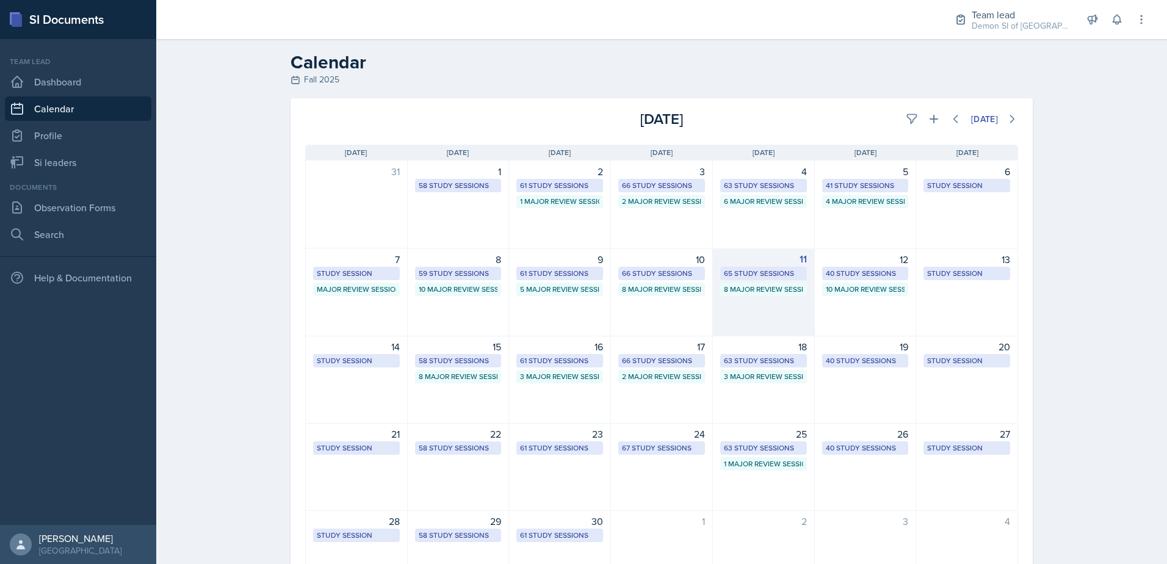
click at [764, 278] on div "65 Study Sessions" at bounding box center [763, 273] width 79 height 11
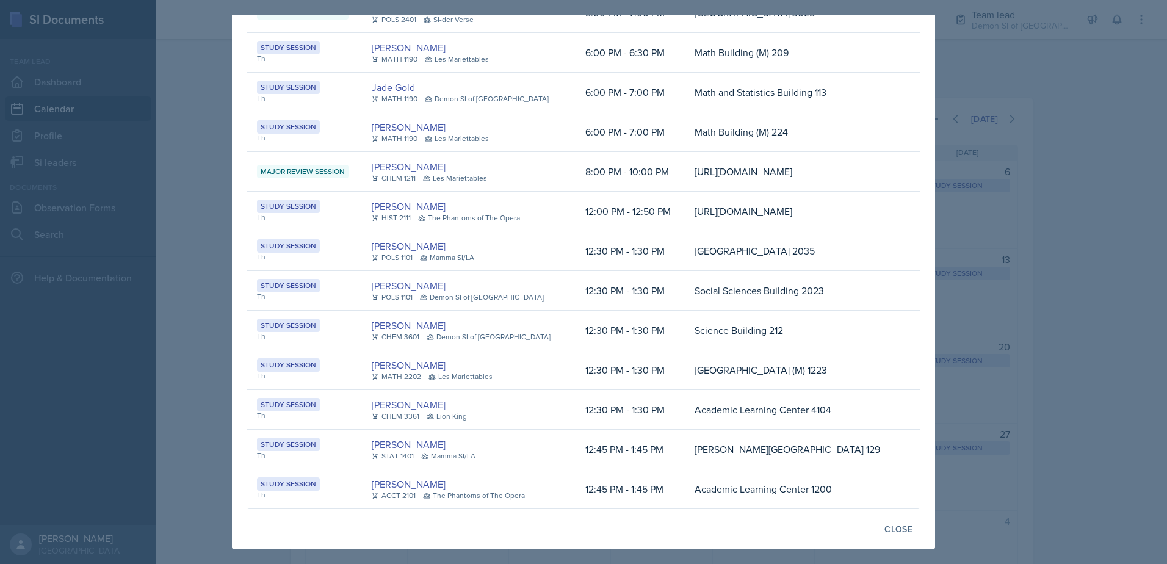
scroll to position [2475, 0]
click at [1167, 382] on html "SI Documents Team lead Dashboard Calendar Profile Si leaders Documents Observat…" at bounding box center [583, 282] width 1167 height 564
drag, startPoint x: 1169, startPoint y: 382, endPoint x: 1106, endPoint y: 373, distance: 63.6
click at [1106, 373] on div at bounding box center [583, 282] width 1167 height 564
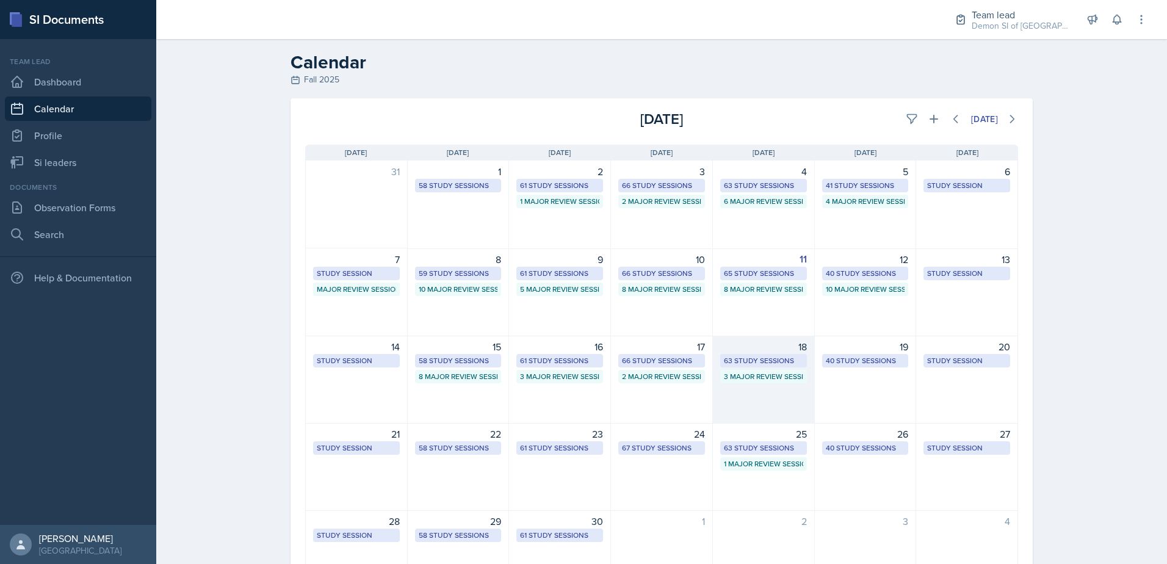
click at [789, 355] on div "63 Study Sessions" at bounding box center [764, 360] width 87 height 13
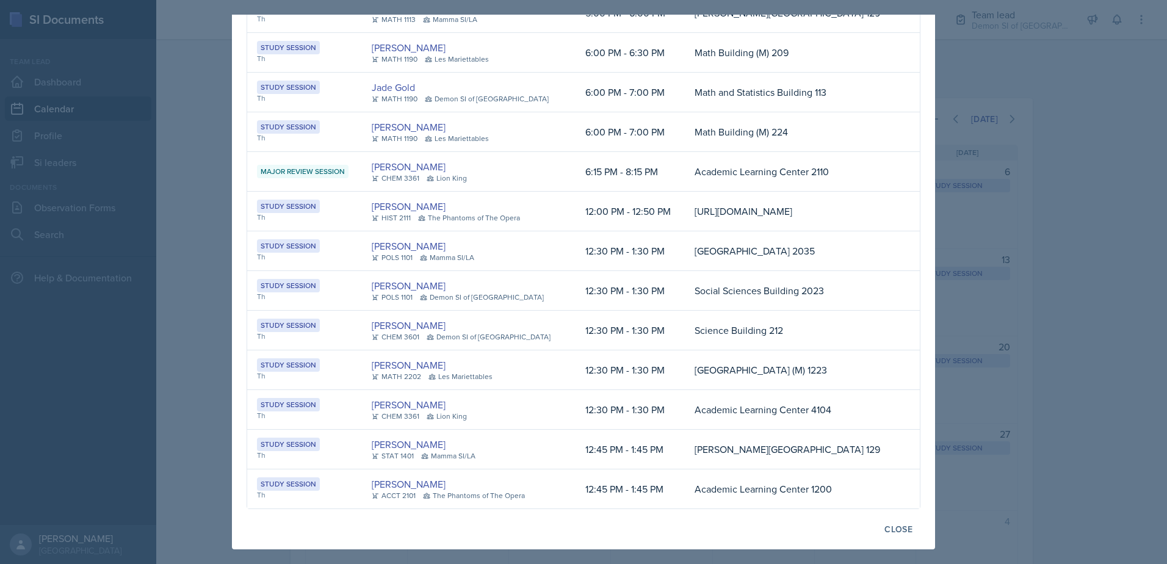
scroll to position [2253, 0]
click at [1112, 368] on div at bounding box center [583, 282] width 1167 height 564
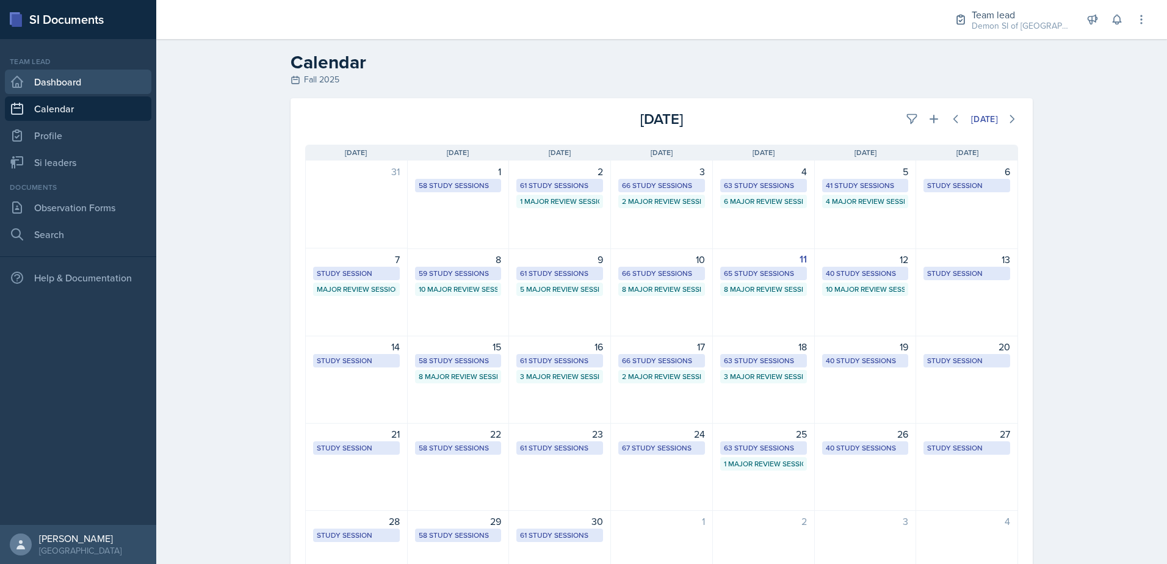
click at [71, 84] on link "Dashboard" at bounding box center [78, 82] width 147 height 24
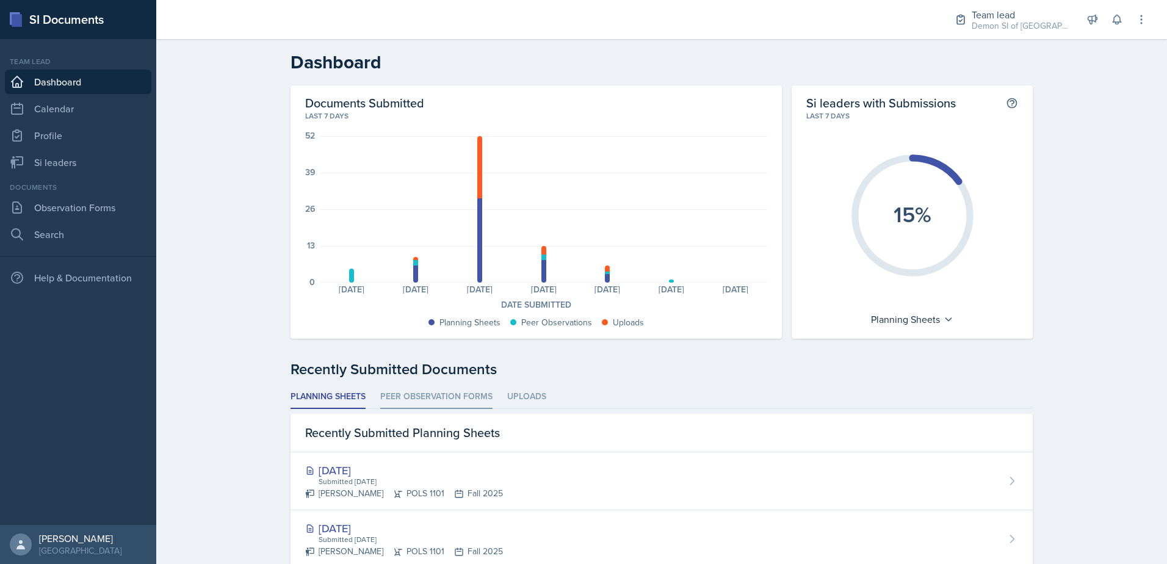
click at [410, 401] on li "Peer Observation Forms" at bounding box center [436, 397] width 112 height 24
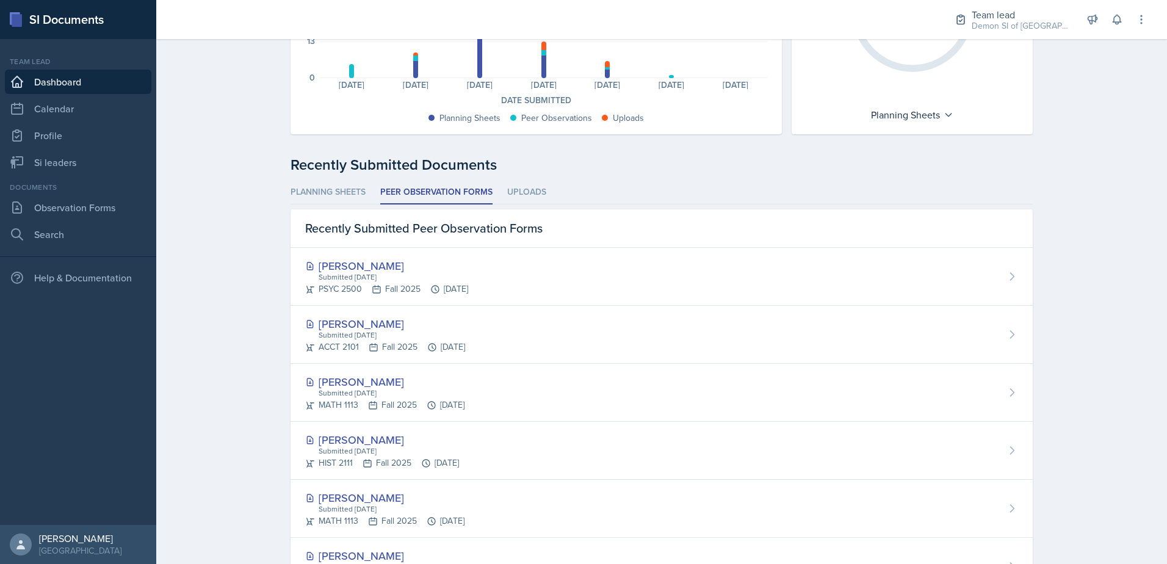
scroll to position [244, 0]
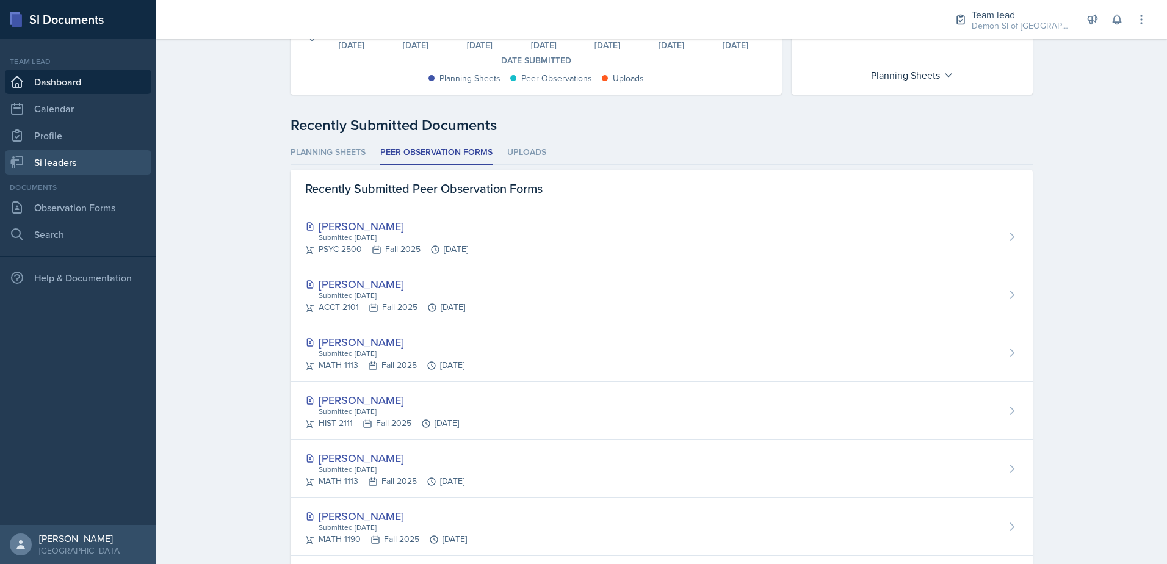
click at [81, 157] on link "Si leaders" at bounding box center [78, 162] width 147 height 24
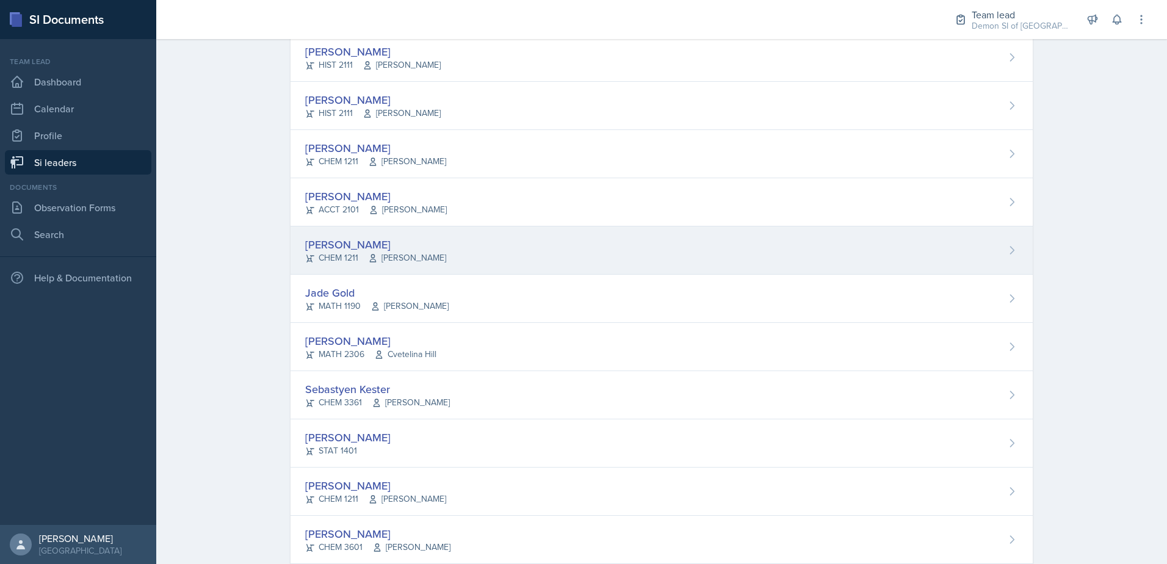
scroll to position [305, 0]
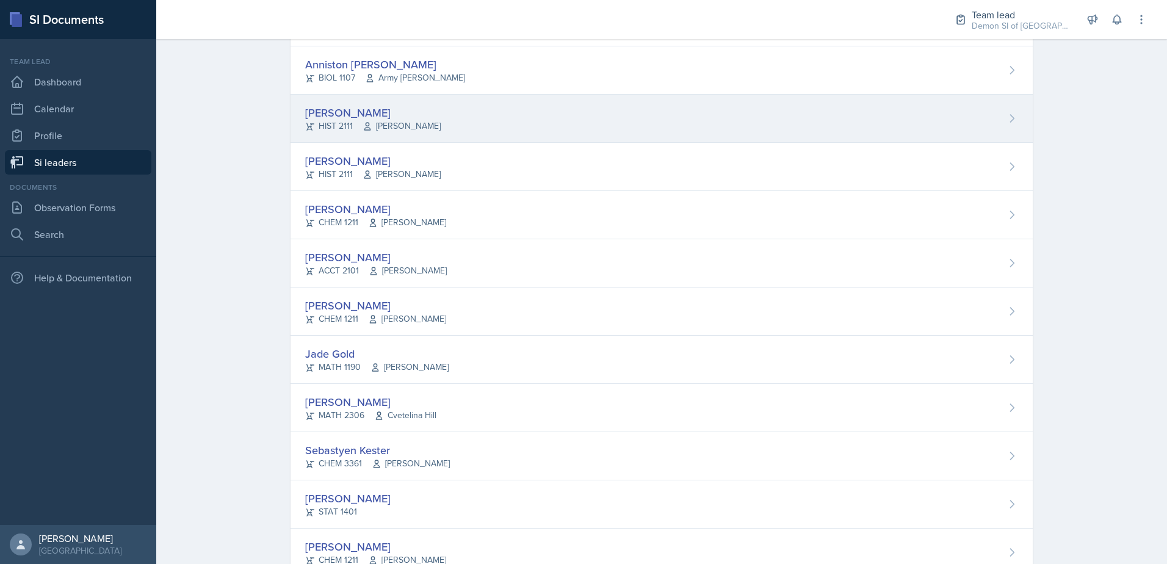
click at [329, 115] on div "[PERSON_NAME]" at bounding box center [373, 112] width 136 height 16
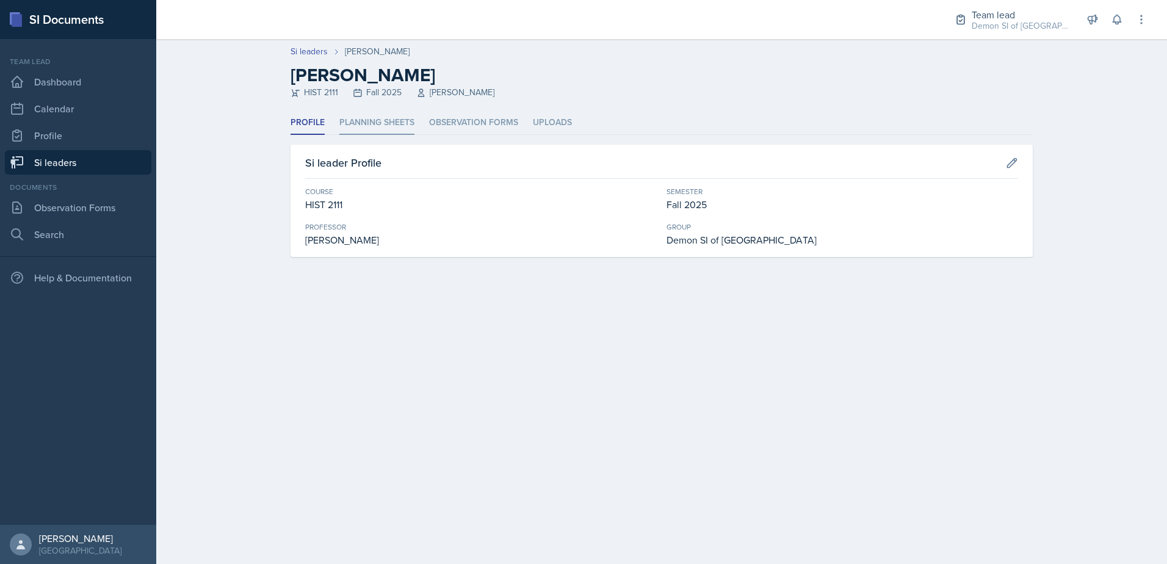
click at [351, 133] on li "Planning Sheets" at bounding box center [376, 123] width 75 height 24
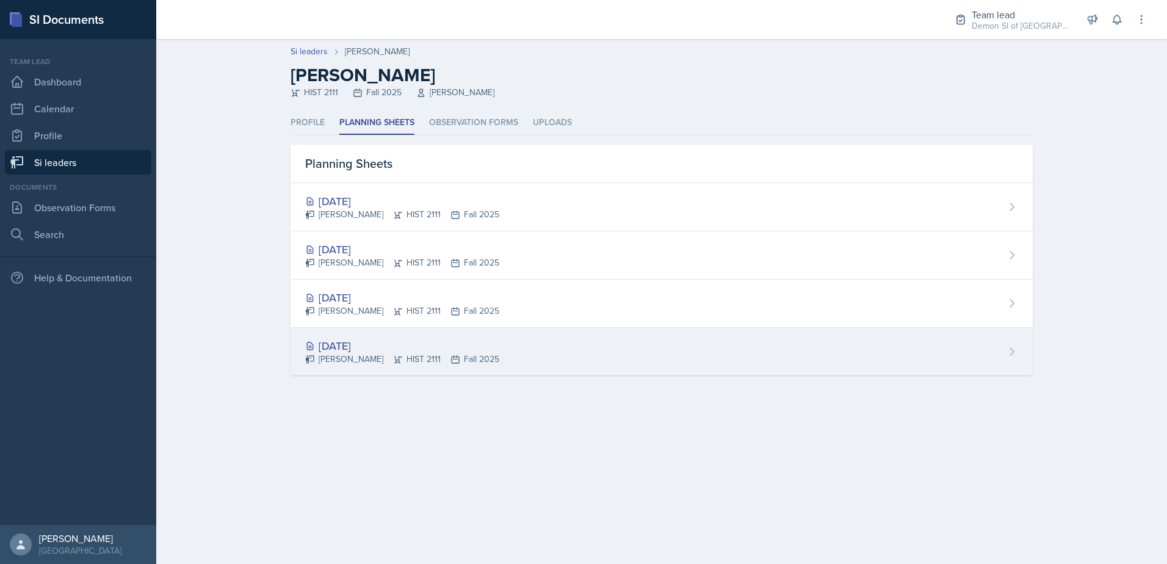
click at [373, 344] on div "[DATE]" at bounding box center [402, 346] width 194 height 16
